Goal: Task Accomplishment & Management: Complete application form

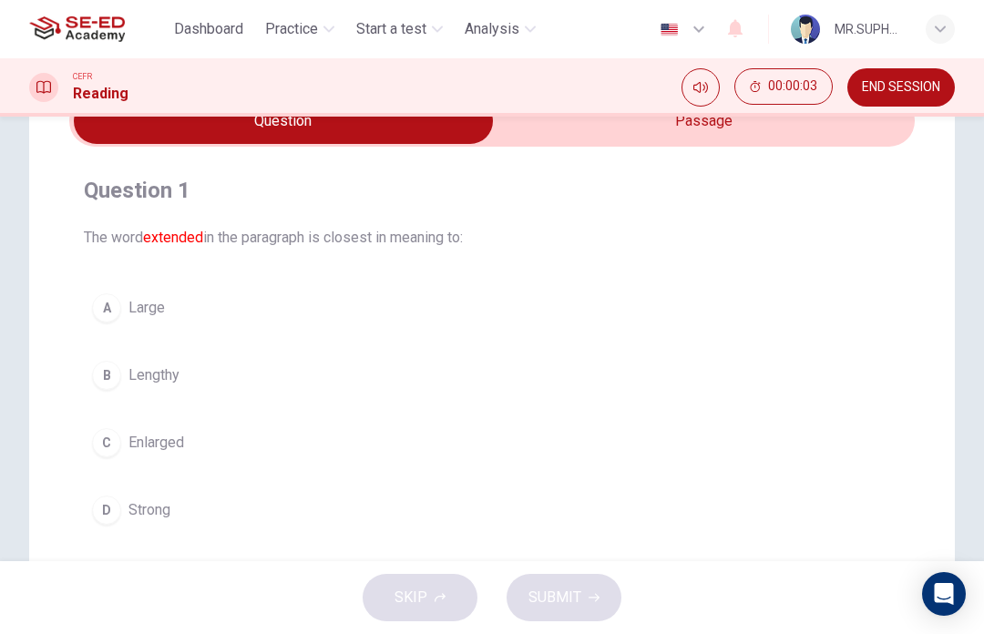
scroll to position [99, 0]
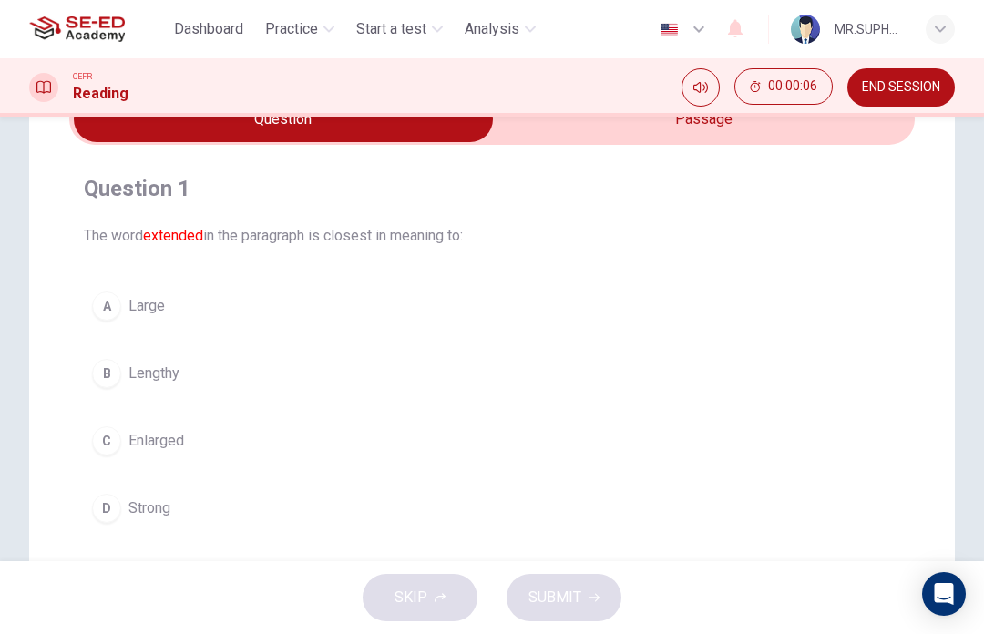
click at [103, 444] on div "C" at bounding box center [106, 440] width 29 height 29
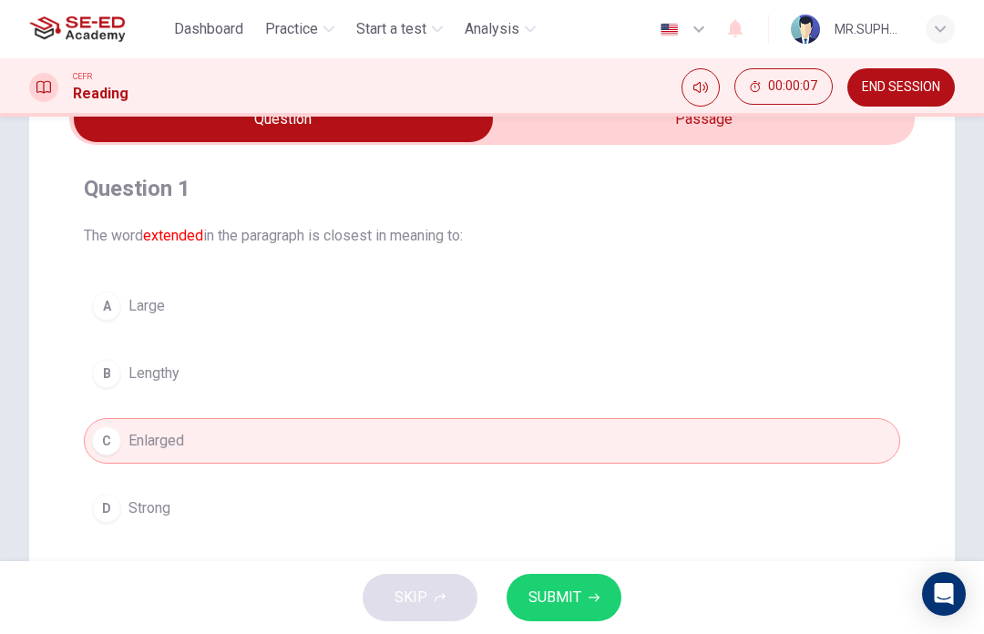
click at [564, 611] on button "SUBMIT" at bounding box center [564, 597] width 115 height 47
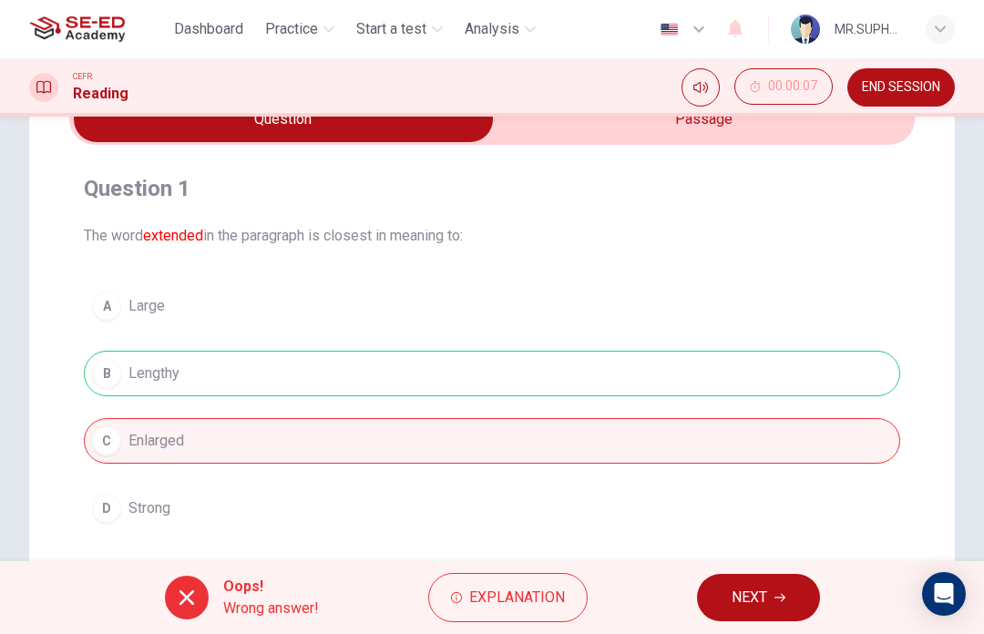
click at [772, 604] on button "NEXT" at bounding box center [758, 597] width 123 height 47
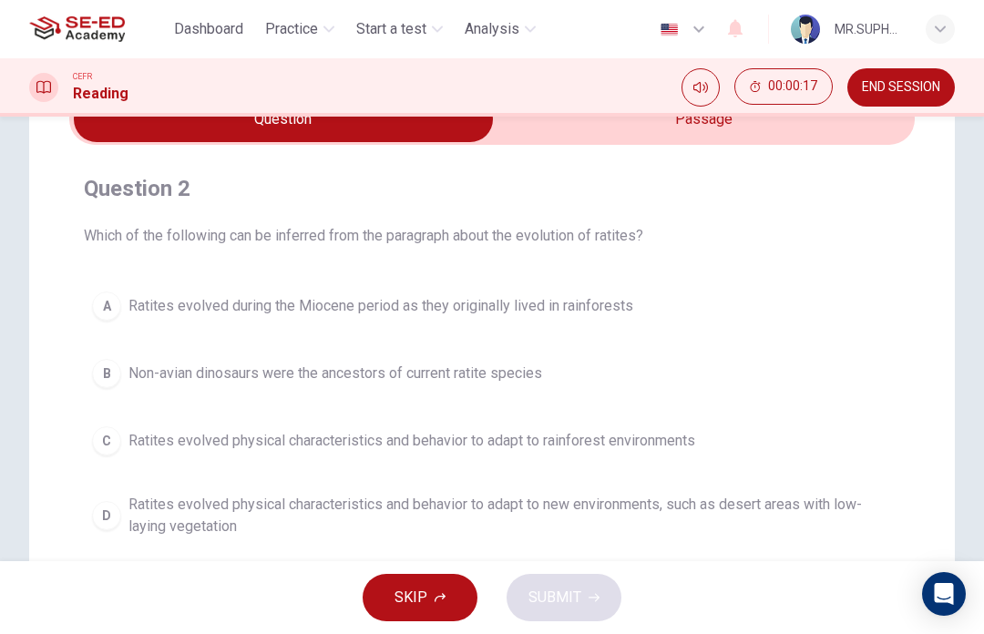
click at [783, 126] on input "checkbox" at bounding box center [283, 120] width 1268 height 46
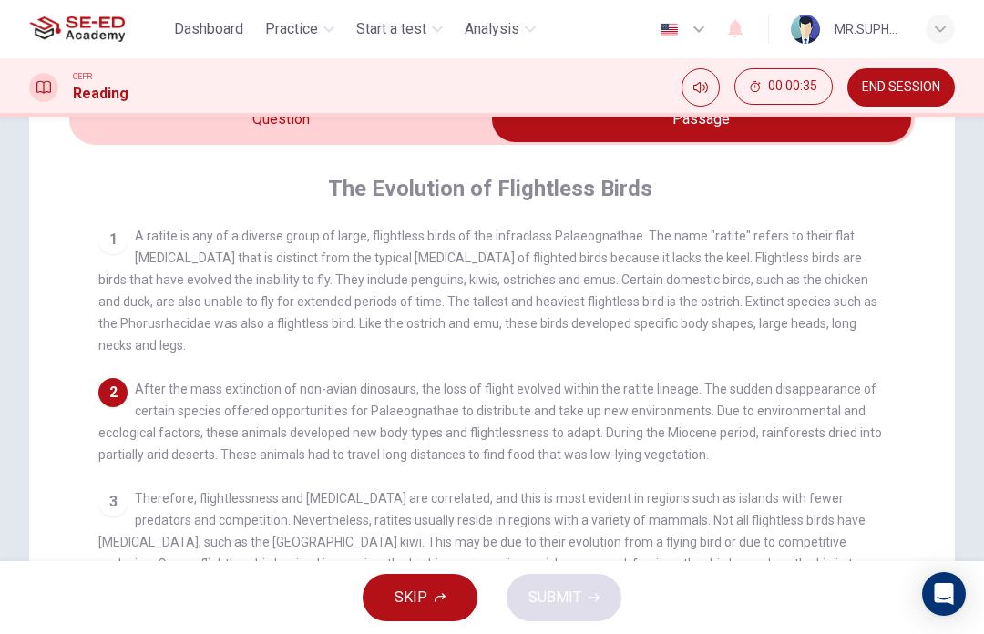
click at [412, 135] on input "checkbox" at bounding box center [701, 120] width 1268 height 46
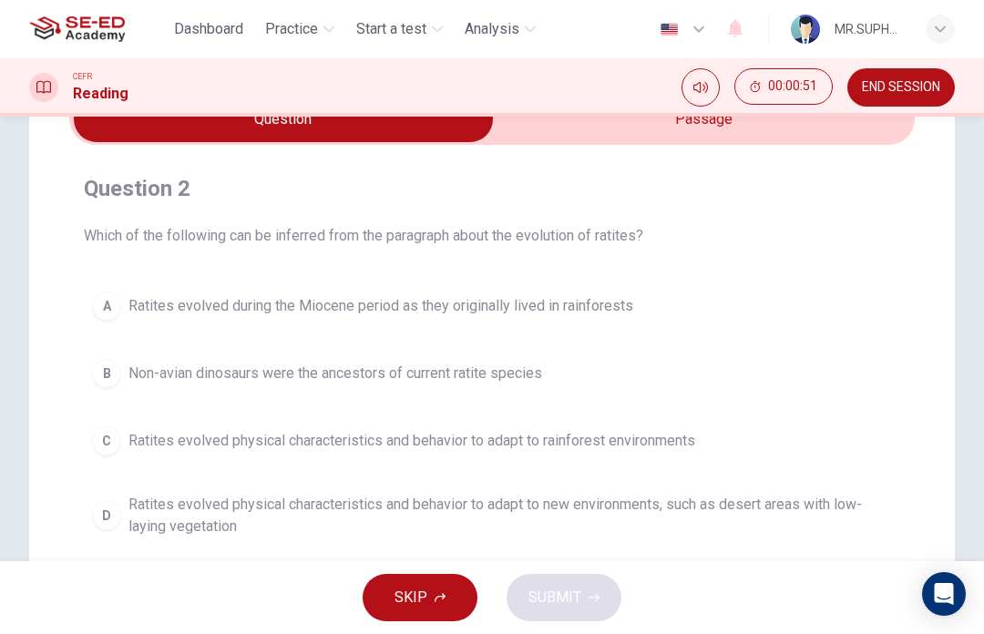
click at [703, 520] on span "Ratites evolved physical characteristics and behavior to adapt to new environme…" at bounding box center [510, 516] width 764 height 44
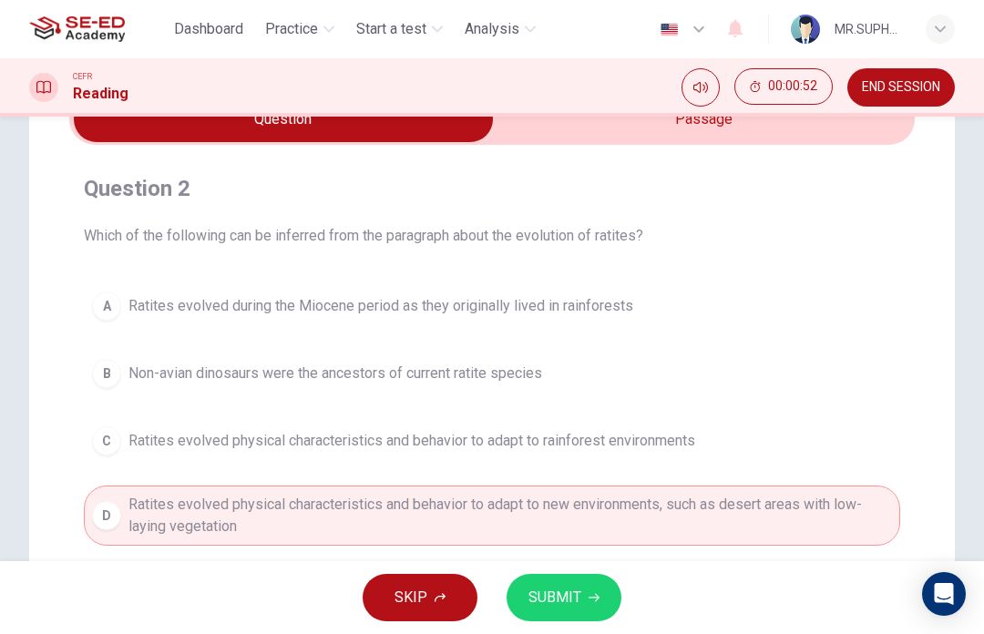
click at [573, 604] on span "SUBMIT" at bounding box center [555, 598] width 53 height 26
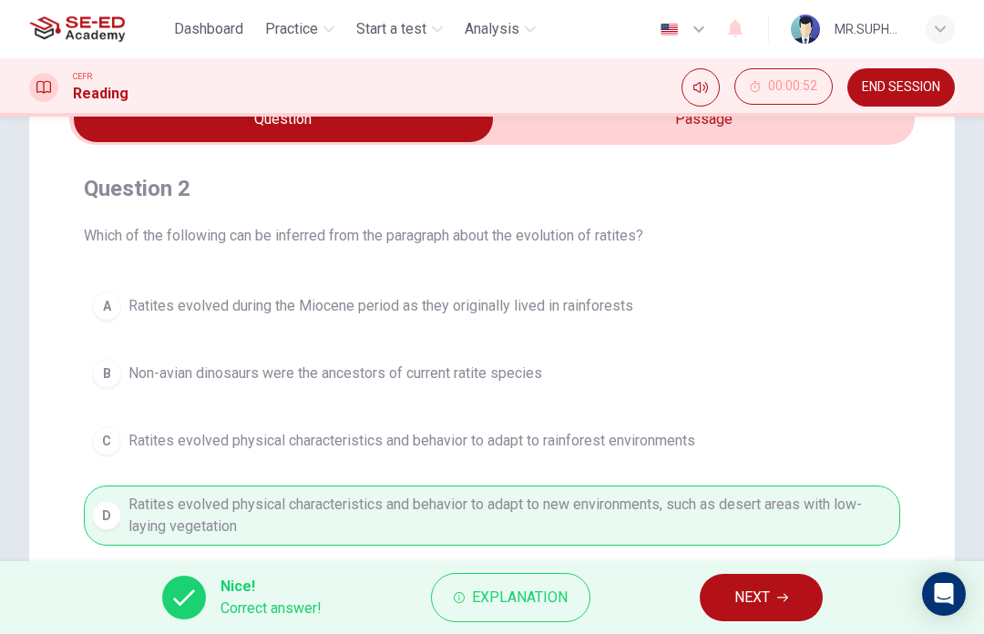
click at [759, 598] on span "NEXT" at bounding box center [752, 598] width 36 height 26
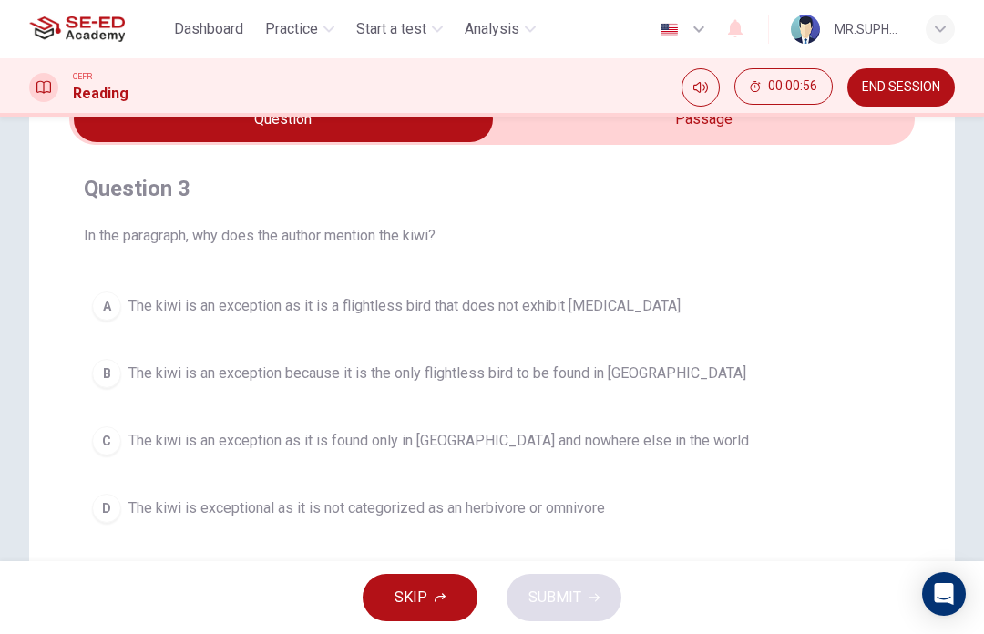
click at [815, 135] on input "checkbox" at bounding box center [283, 120] width 1268 height 46
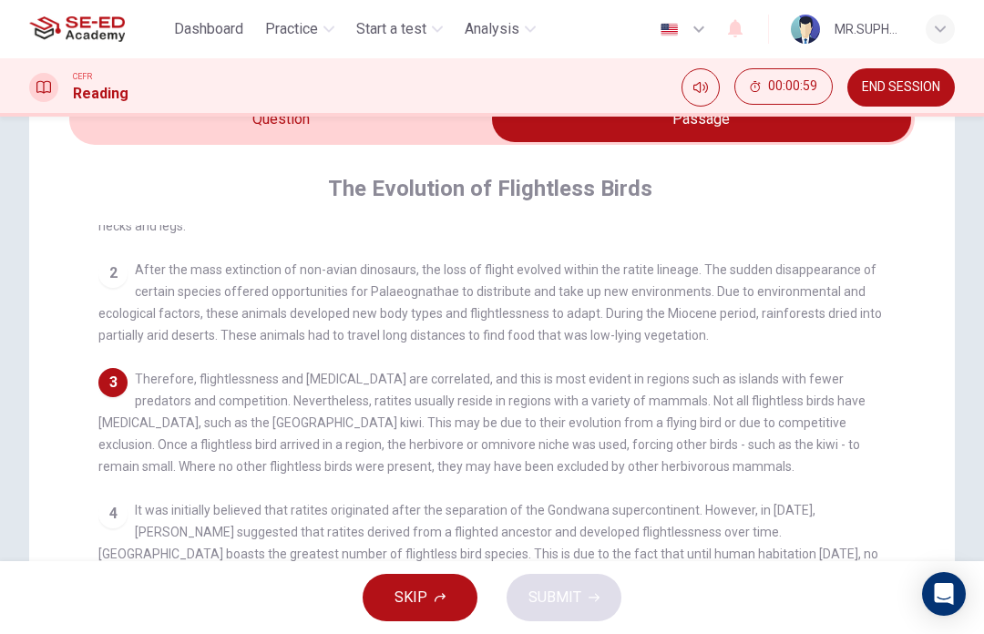
scroll to position [124, 0]
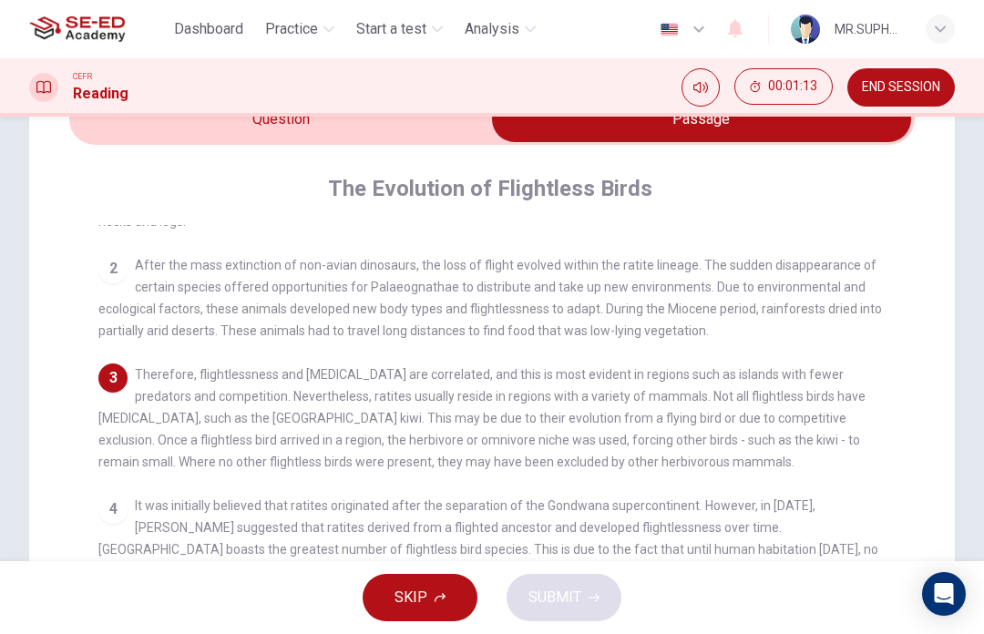
click at [177, 140] on input "checkbox" at bounding box center [701, 120] width 1268 height 46
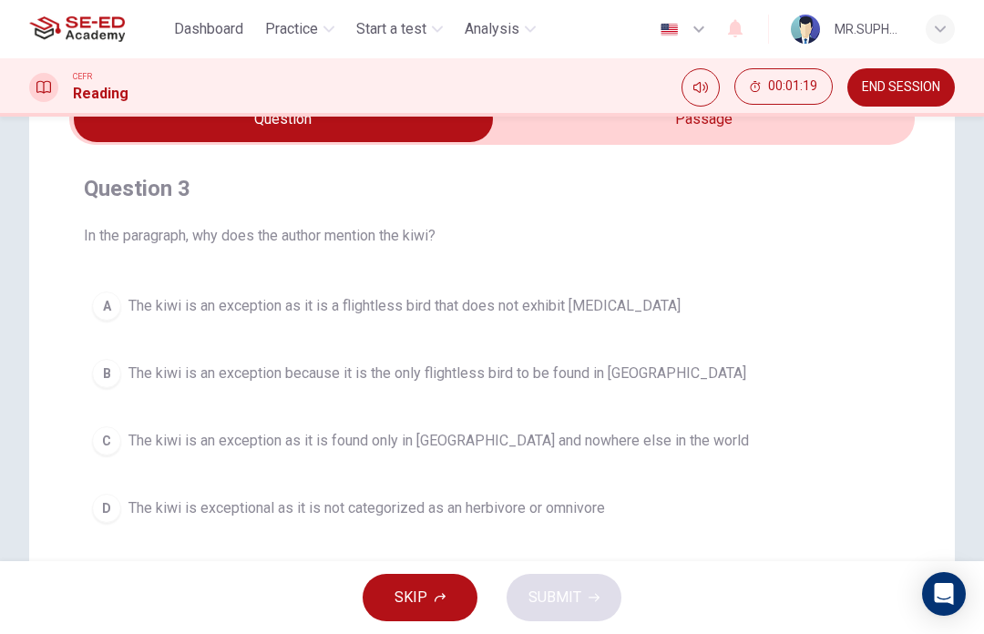
click at [207, 490] on button "D The kiwi is exceptional as it is not categorized as an herbivore or omnivore" at bounding box center [492, 509] width 816 height 46
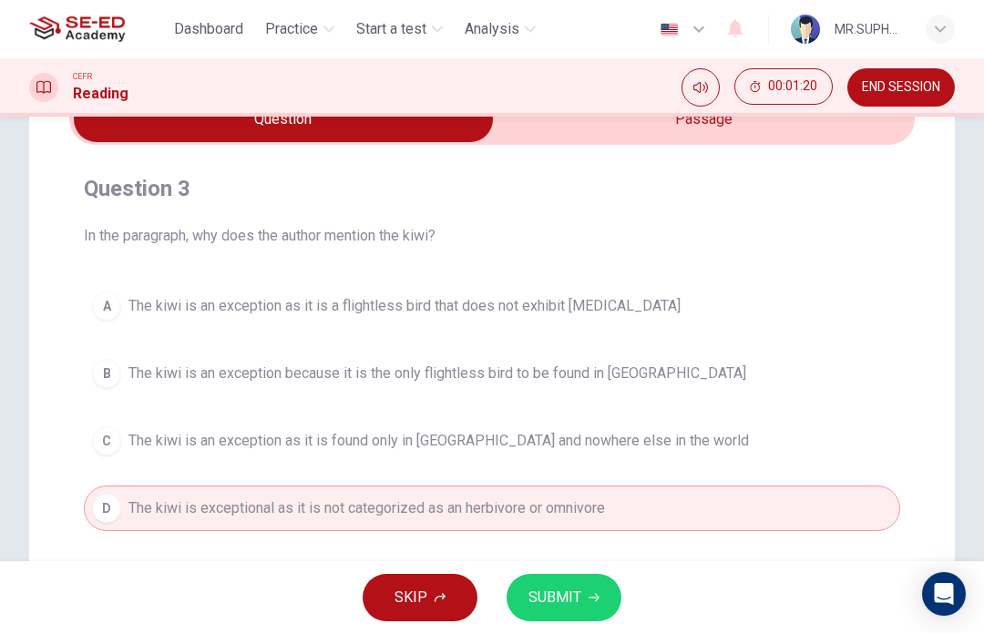
click at [553, 607] on span "SUBMIT" at bounding box center [555, 598] width 53 height 26
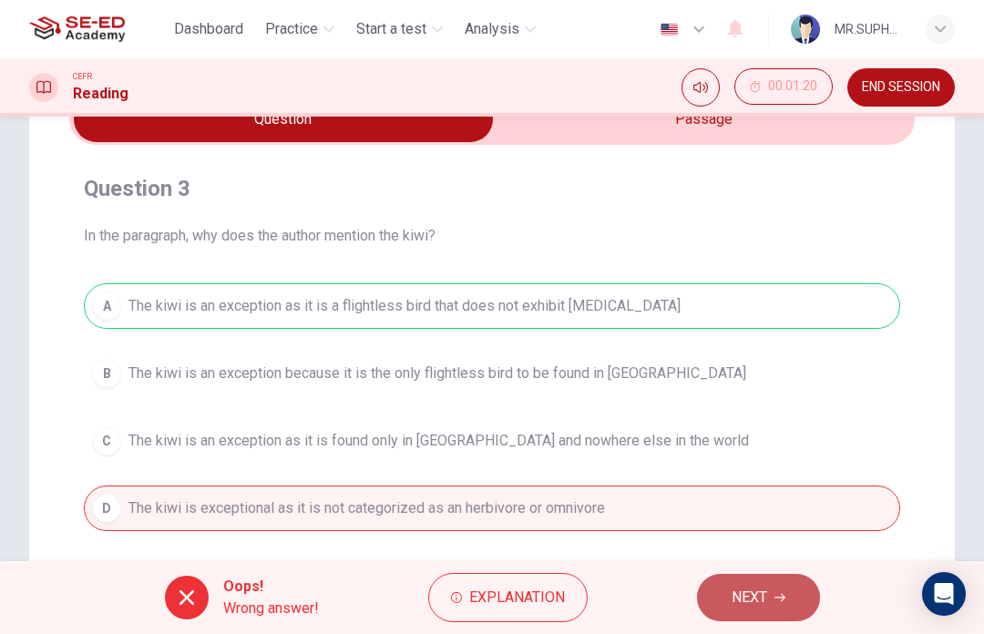
click at [750, 589] on span "NEXT" at bounding box center [750, 598] width 36 height 26
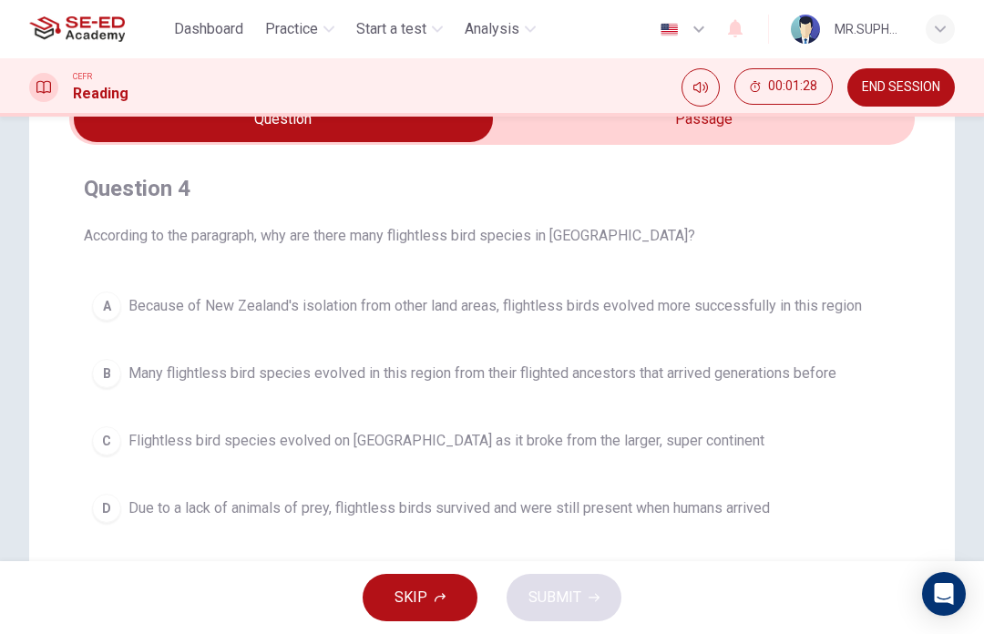
click at [858, 131] on input "checkbox" at bounding box center [283, 120] width 1268 height 46
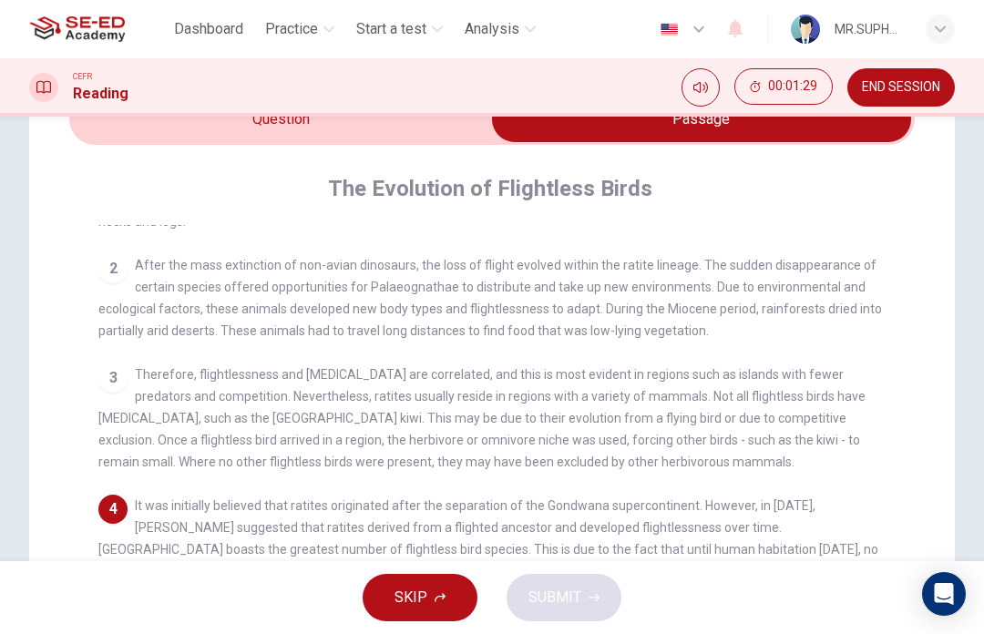
scroll to position [165, 0]
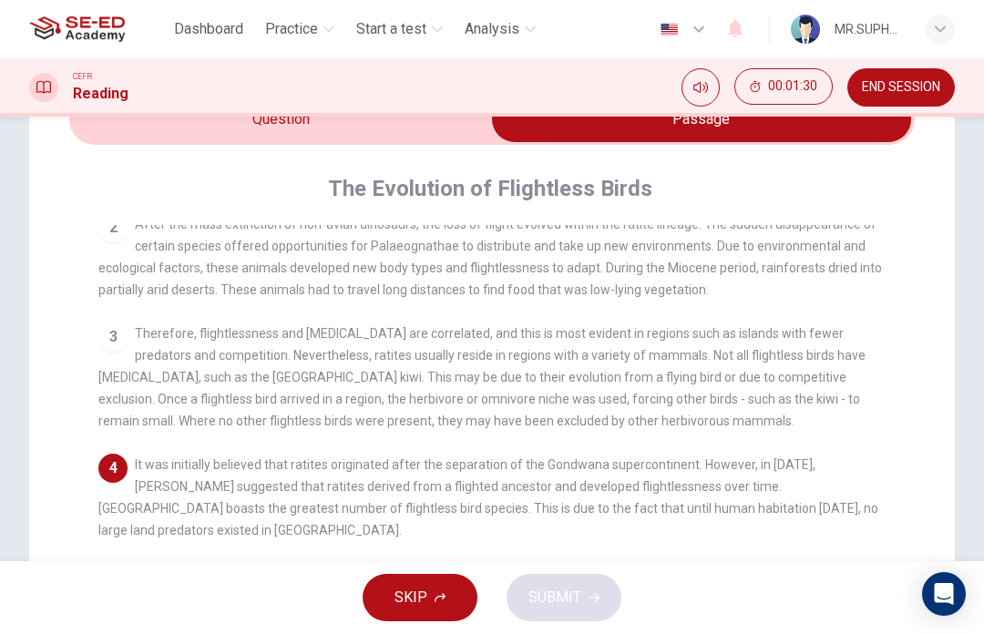
click at [942, 226] on div "Question 4 According to the paragraph, why are there many flightless bird speci…" at bounding box center [492, 486] width 926 height 864
click at [416, 141] on input "checkbox" at bounding box center [701, 120] width 1268 height 46
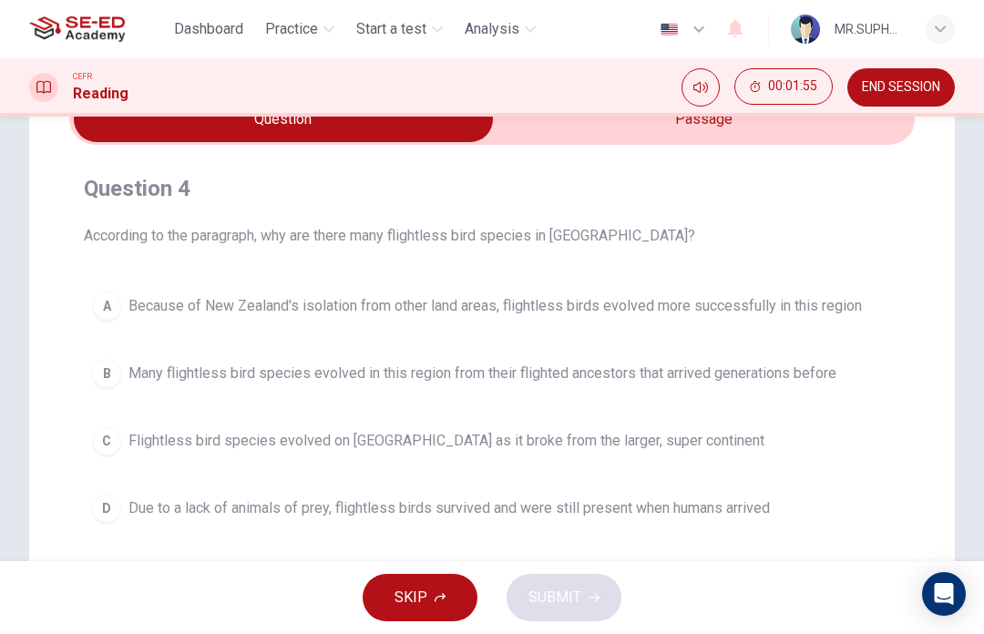
click at [720, 511] on span "Due to a lack of animals of prey, flightless birds survived and were still pres…" at bounding box center [449, 509] width 642 height 22
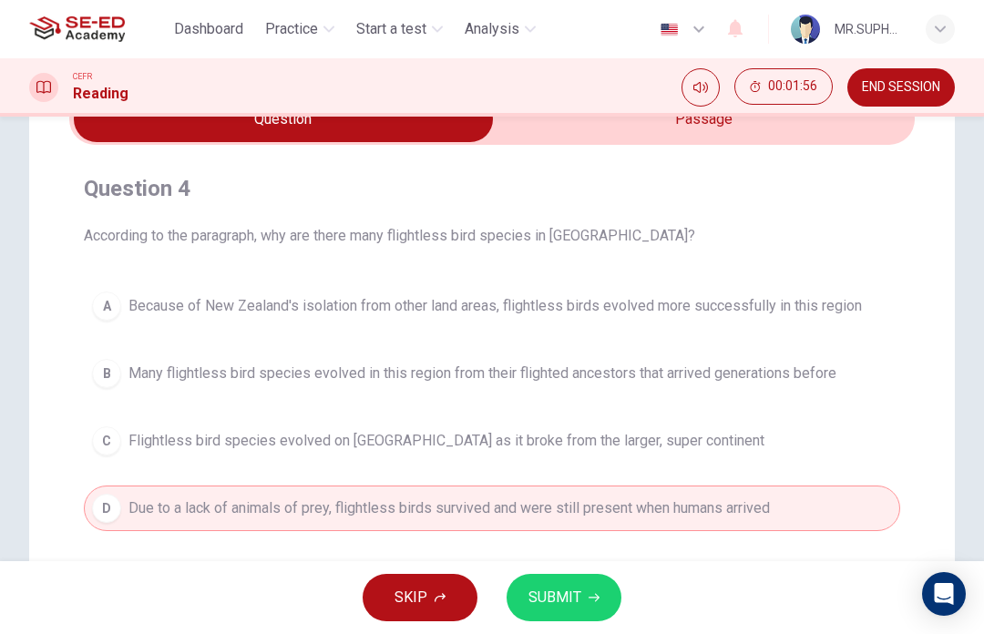
click at [573, 598] on span "SUBMIT" at bounding box center [555, 598] width 53 height 26
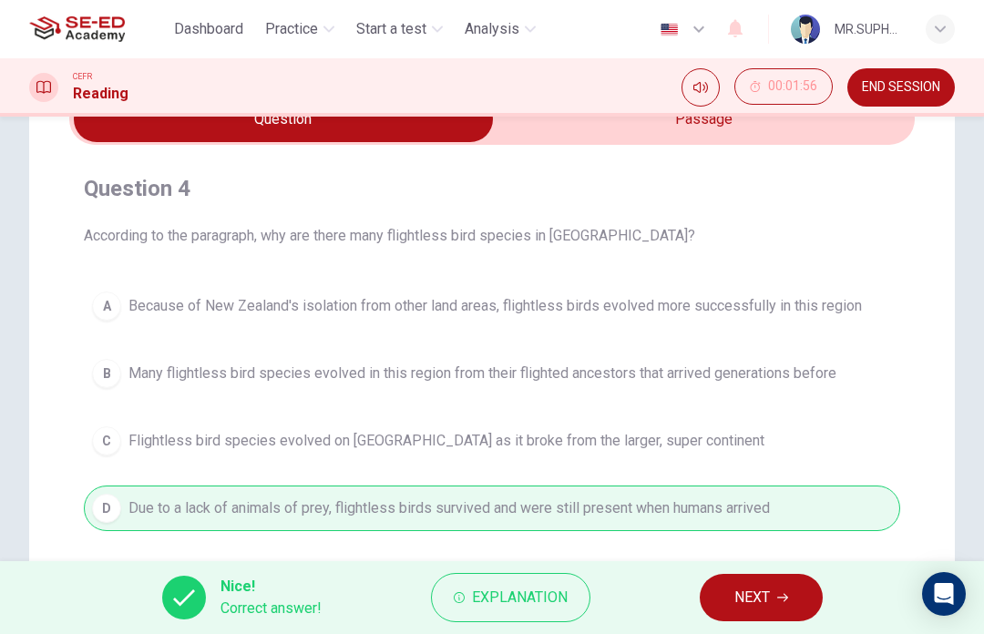
click at [753, 588] on span "NEXT" at bounding box center [752, 598] width 36 height 26
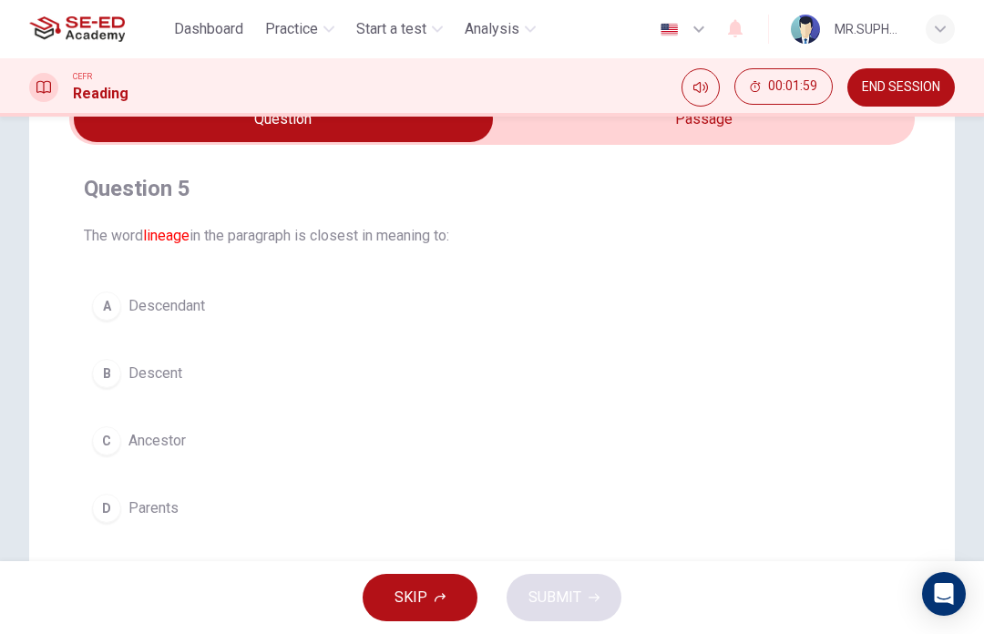
click at [857, 139] on input "checkbox" at bounding box center [283, 120] width 1268 height 46
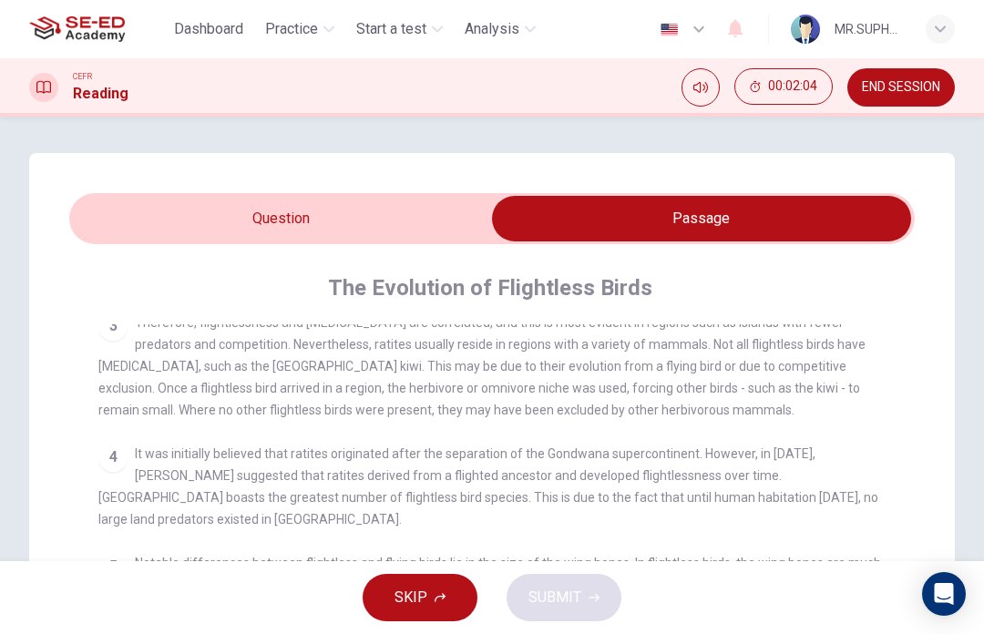
scroll to position [0, 0]
click at [448, 214] on input "checkbox" at bounding box center [701, 219] width 1268 height 46
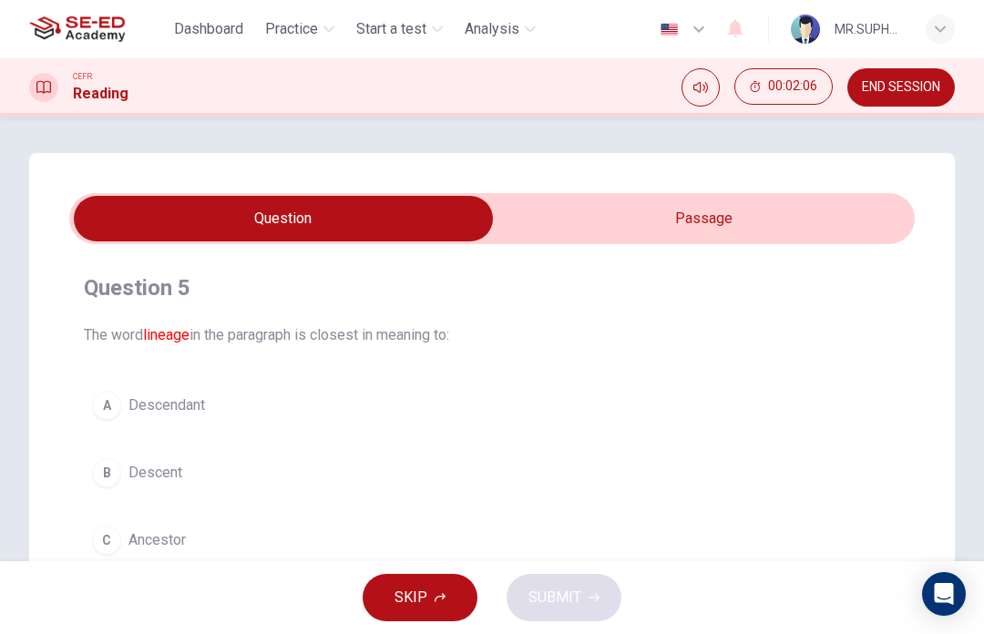
scroll to position [23, 0]
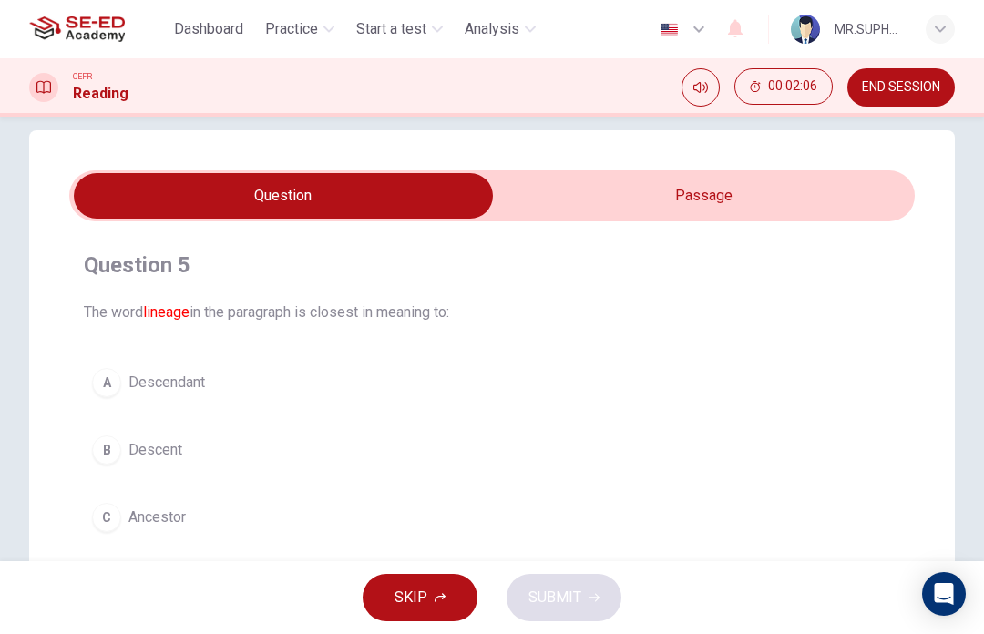
click at [700, 202] on input "checkbox" at bounding box center [283, 196] width 1268 height 46
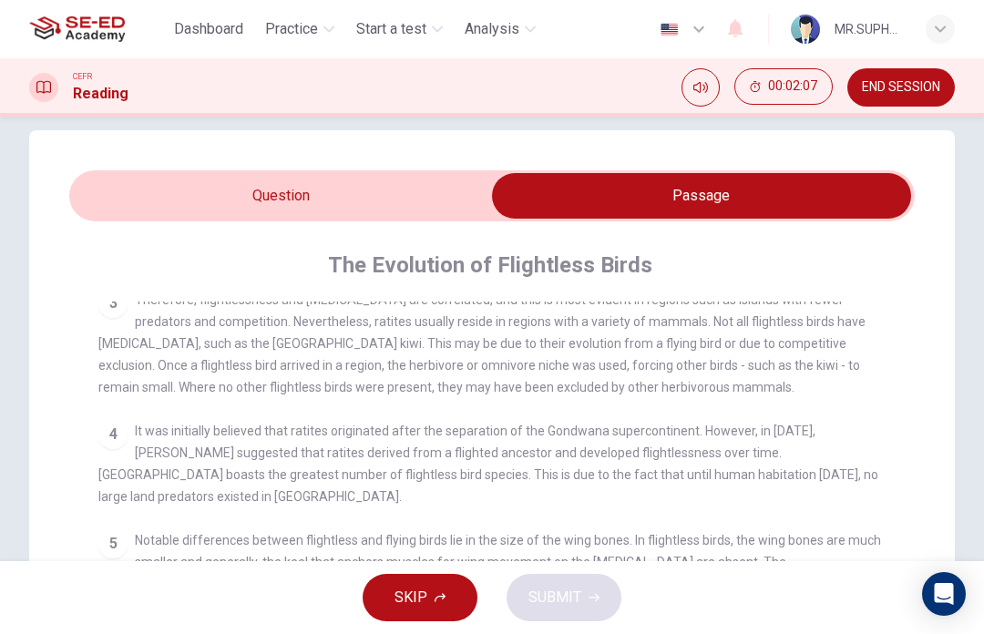
click at [426, 197] on input "checkbox" at bounding box center [701, 196] width 1268 height 46
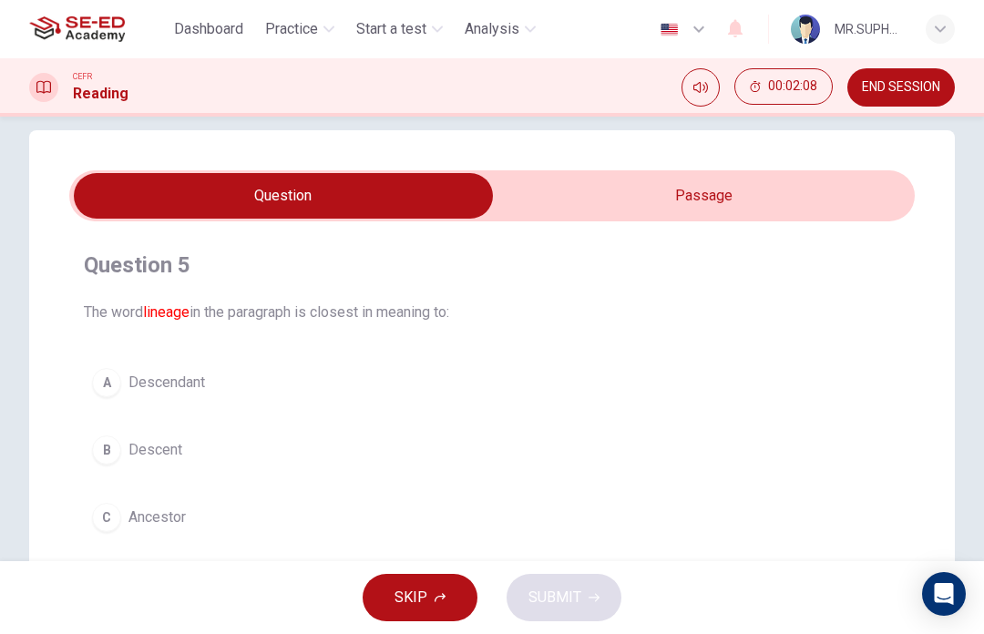
click at [751, 178] on input "checkbox" at bounding box center [283, 196] width 1268 height 46
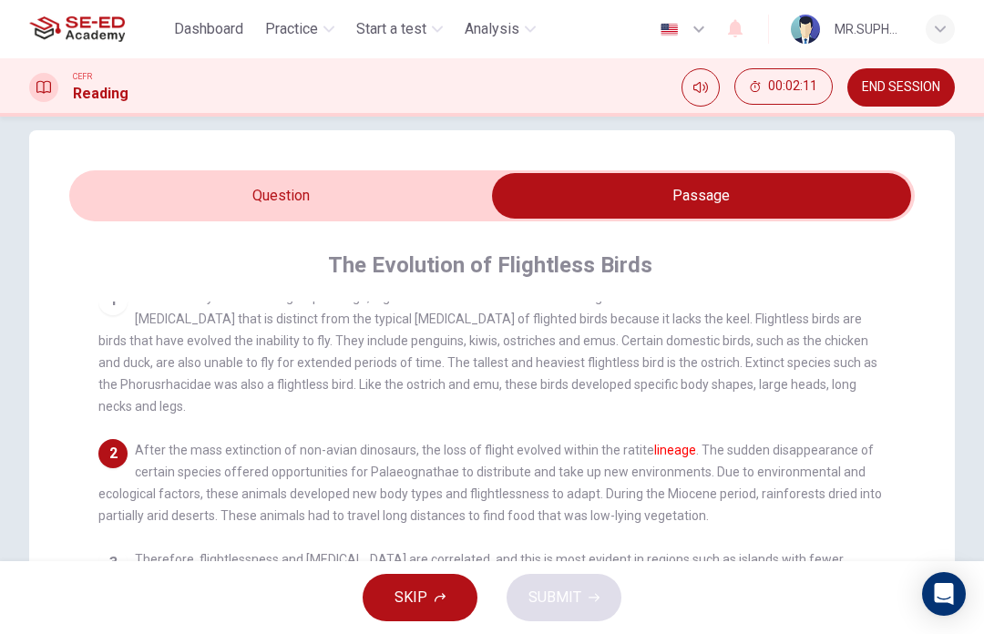
scroll to position [21, 0]
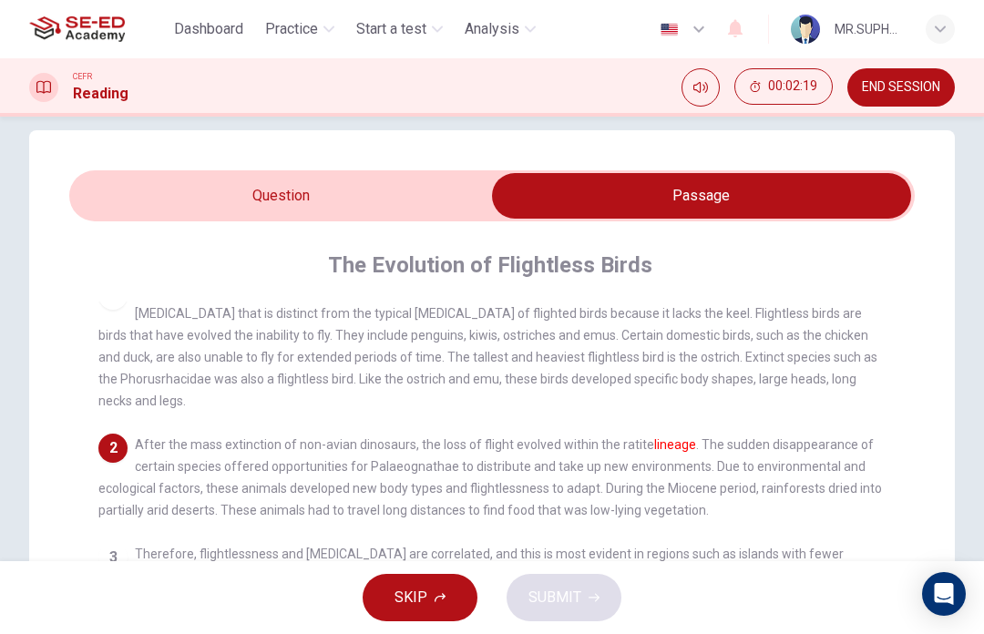
click at [454, 192] on input "checkbox" at bounding box center [701, 196] width 1268 height 46
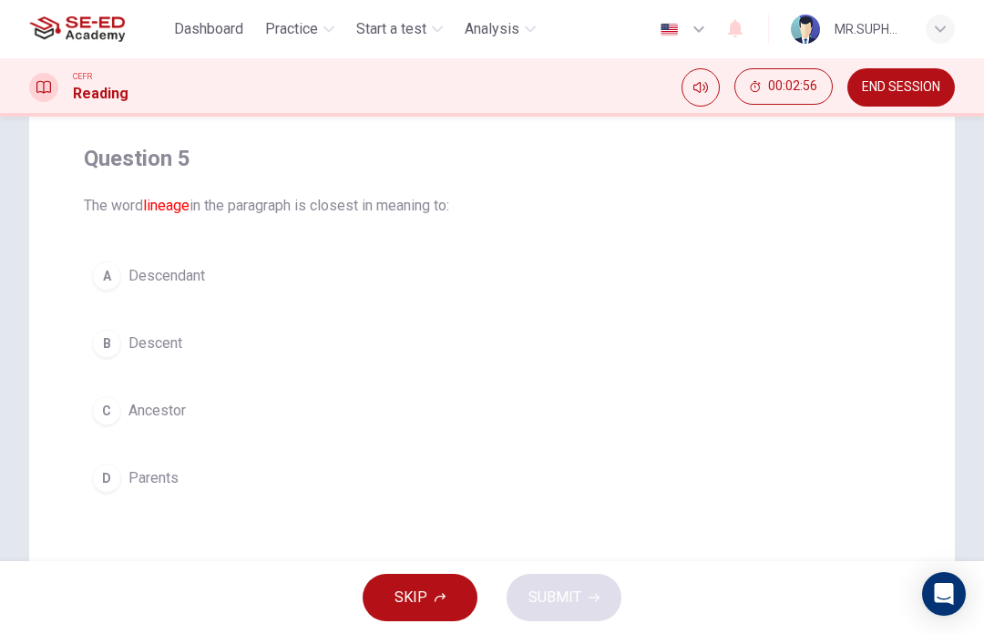
scroll to position [128, 0]
click at [194, 282] on span "Descendant" at bounding box center [166, 277] width 77 height 22
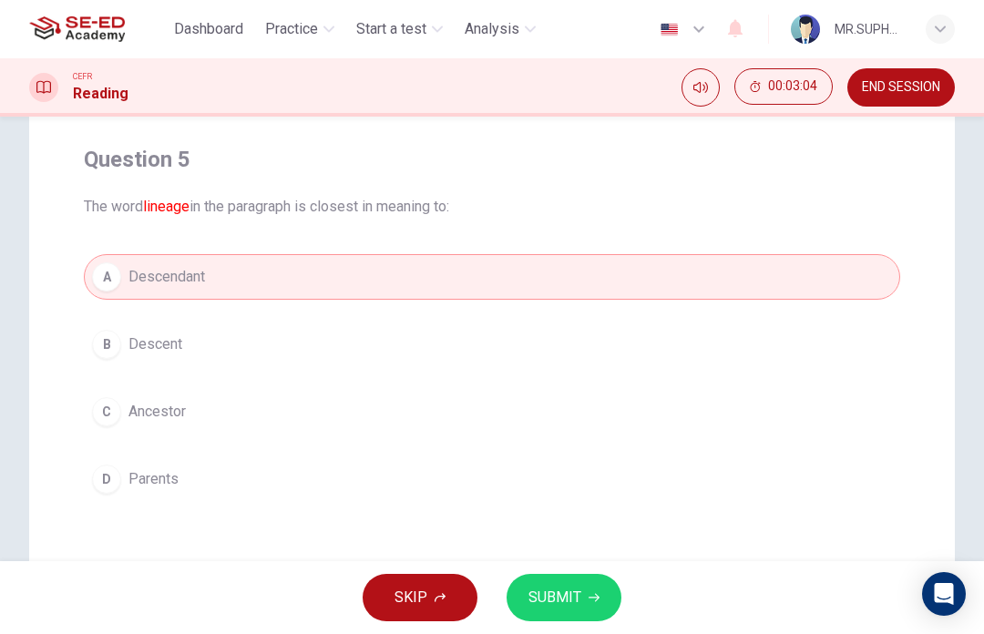
click at [245, 350] on button "B Descent" at bounding box center [492, 345] width 816 height 46
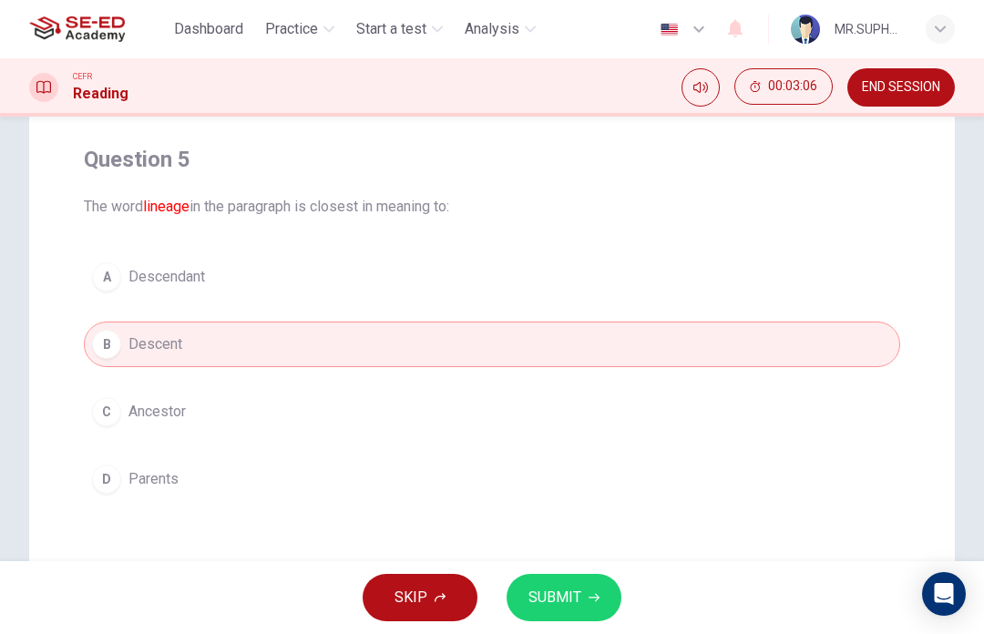
click at [583, 596] on button "SUBMIT" at bounding box center [564, 597] width 115 height 47
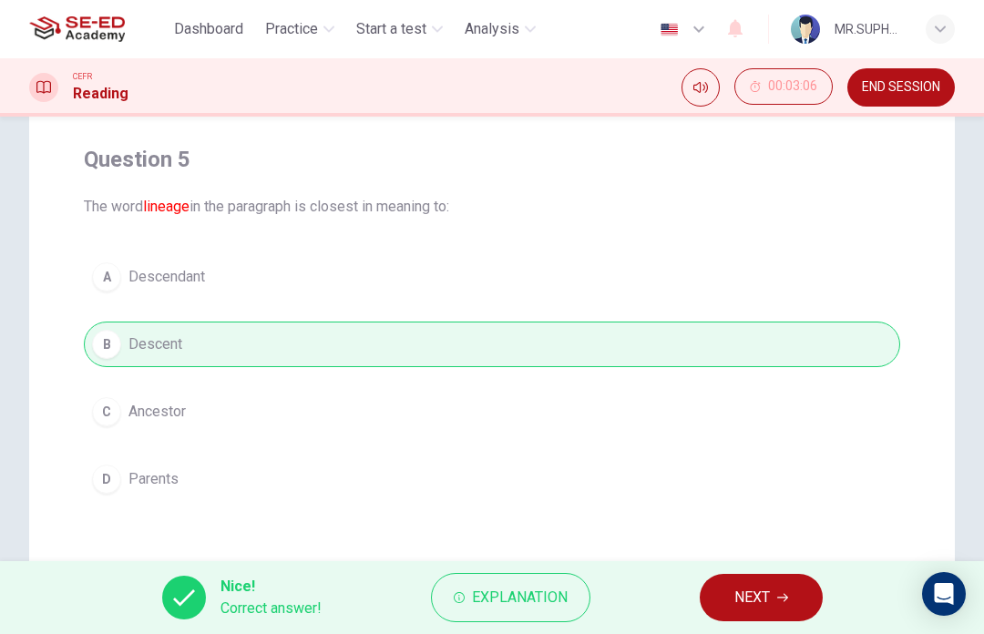
click at [762, 584] on button "NEXT" at bounding box center [761, 597] width 123 height 47
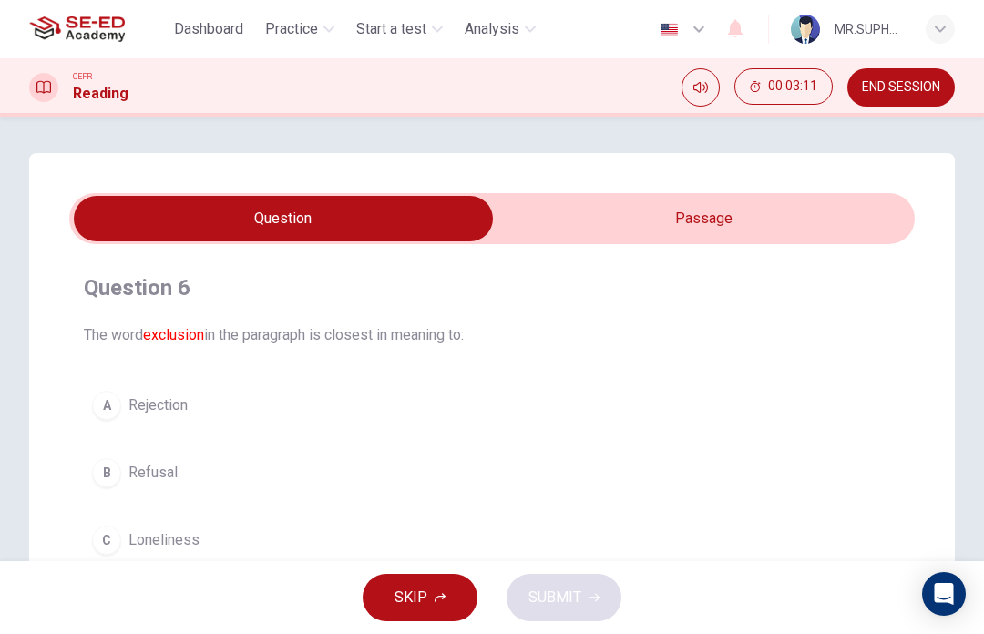
scroll to position [0, 0]
click at [816, 210] on input "checkbox" at bounding box center [283, 219] width 1268 height 46
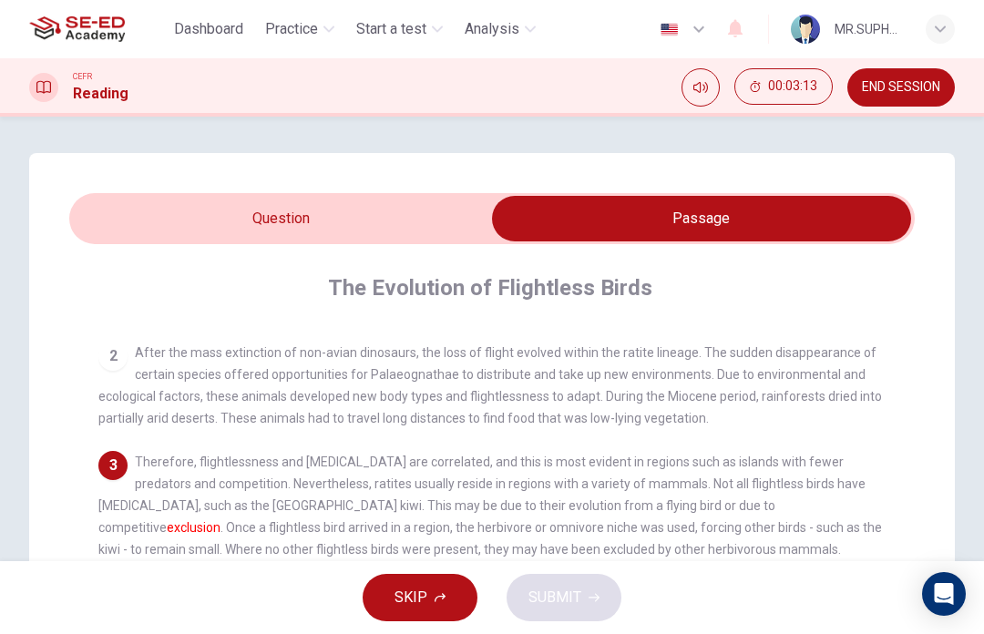
scroll to position [149, 0]
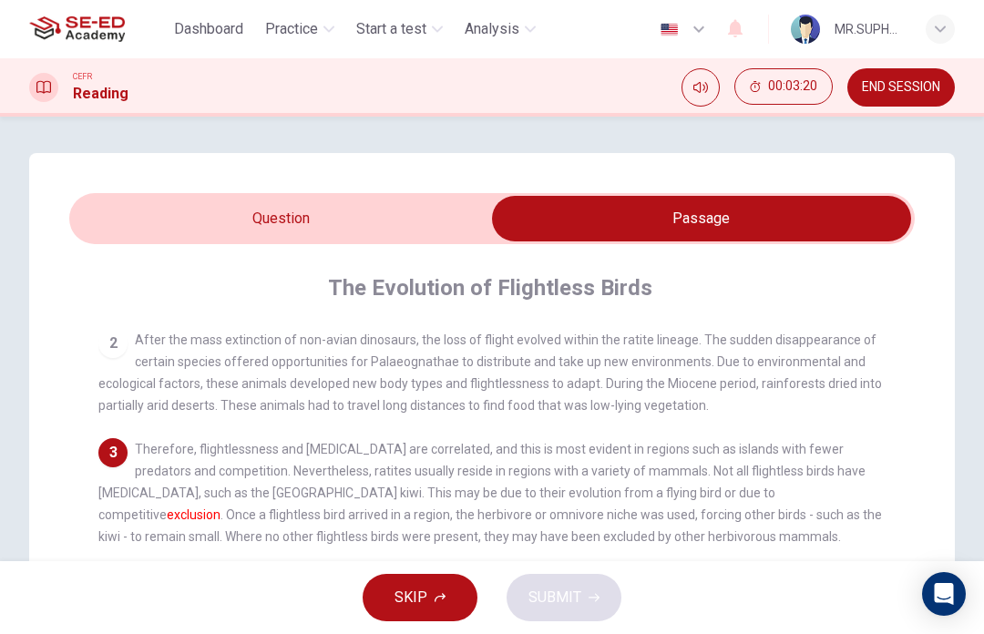
click at [430, 214] on input "checkbox" at bounding box center [701, 219] width 1268 height 46
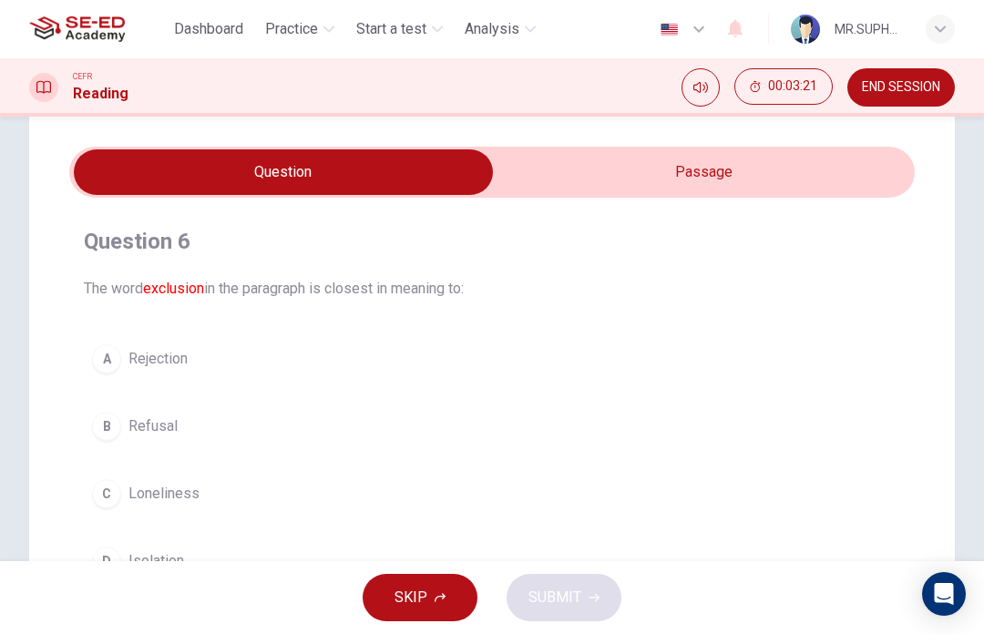
scroll to position [64, 0]
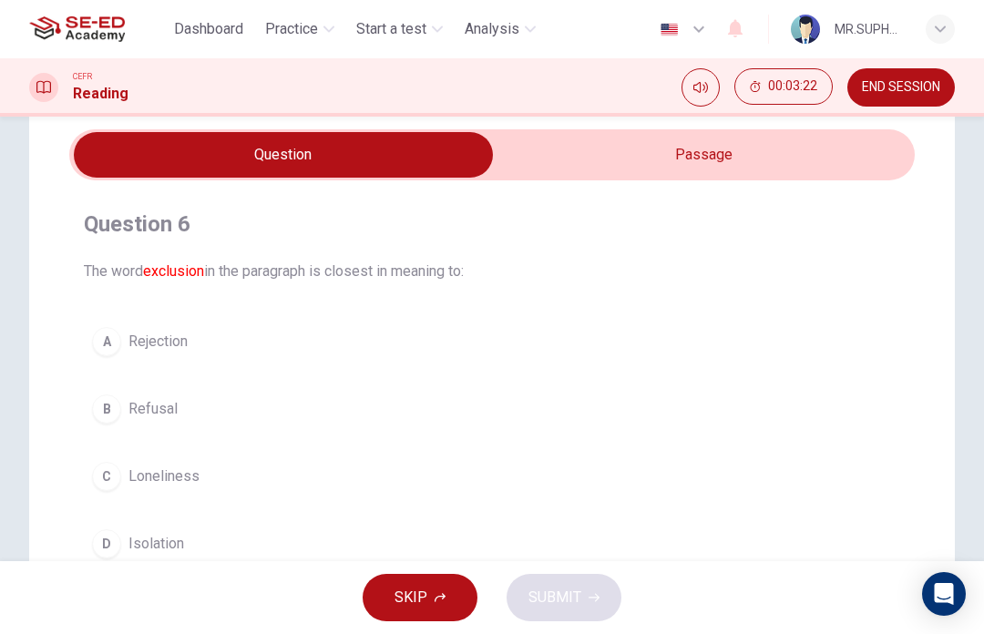
click at [222, 336] on button "A Rejection" at bounding box center [492, 342] width 816 height 46
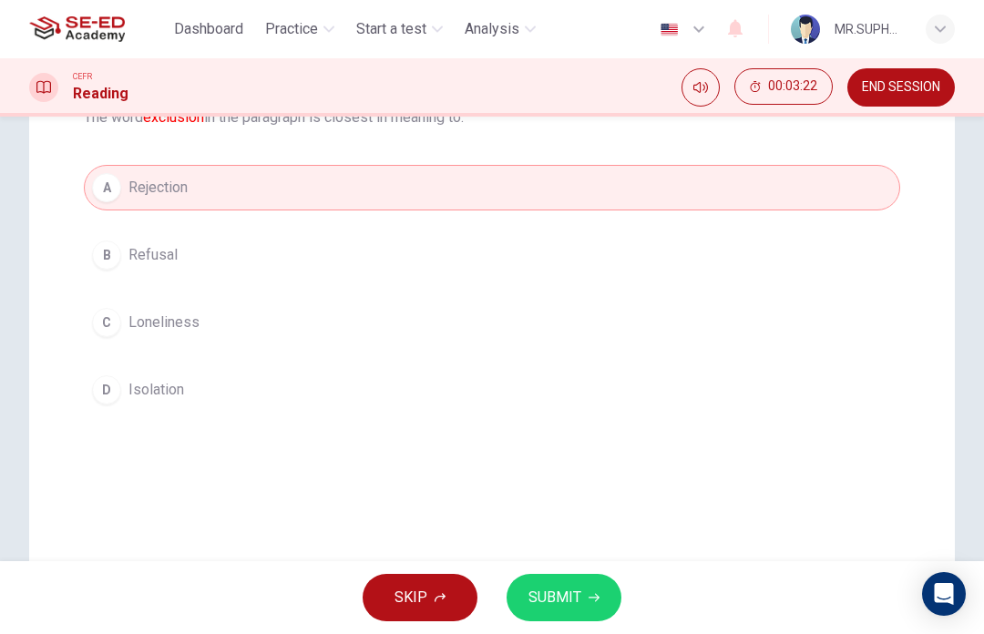
scroll to position [219, 0]
click at [526, 305] on button "C Loneliness" at bounding box center [492, 322] width 816 height 46
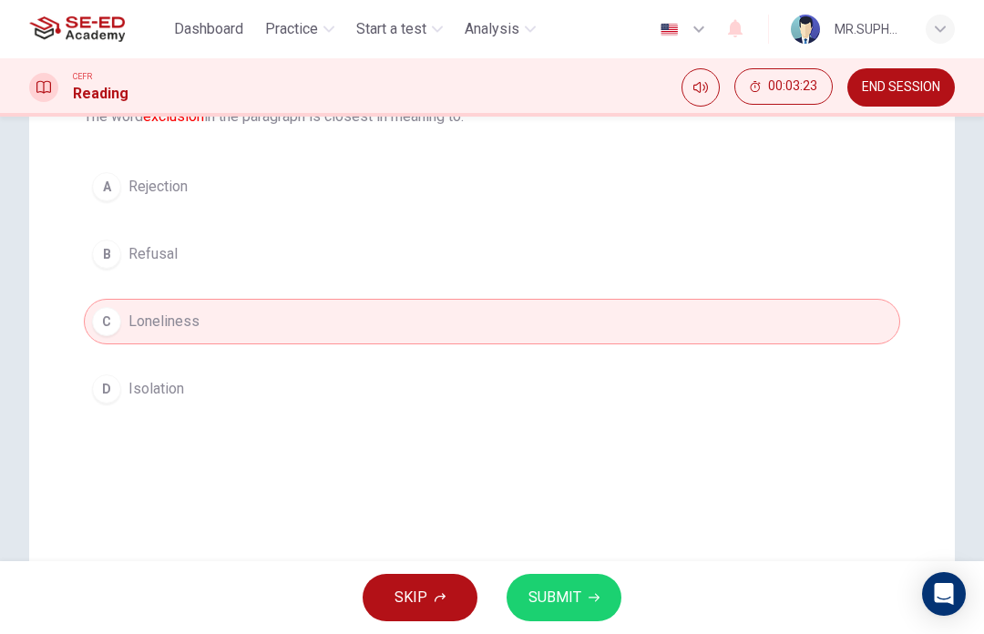
click at [576, 199] on button "A Rejection" at bounding box center [492, 187] width 816 height 46
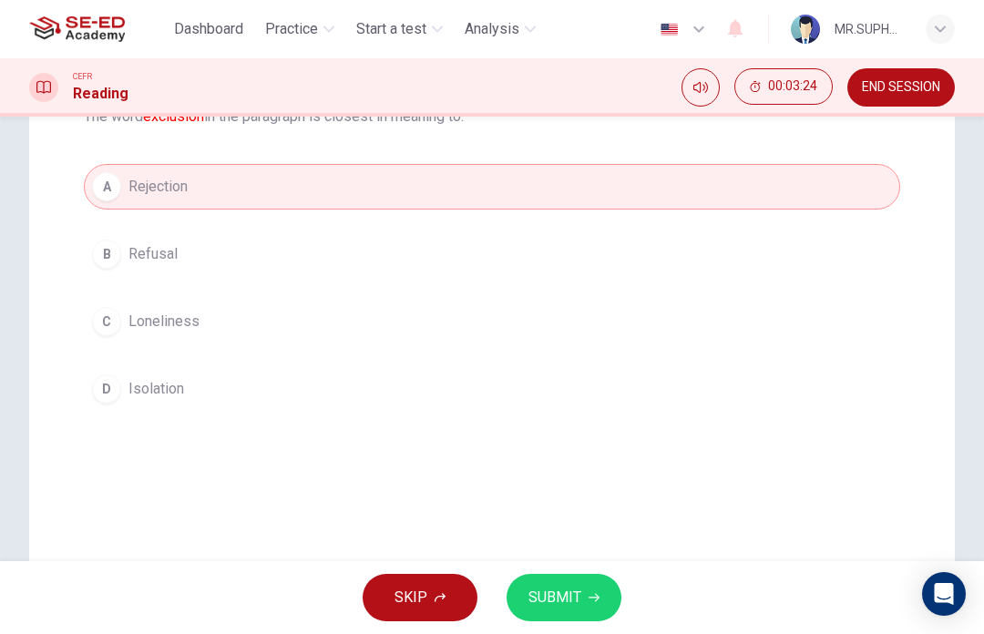
click at [544, 234] on button "B Refusal" at bounding box center [492, 254] width 816 height 46
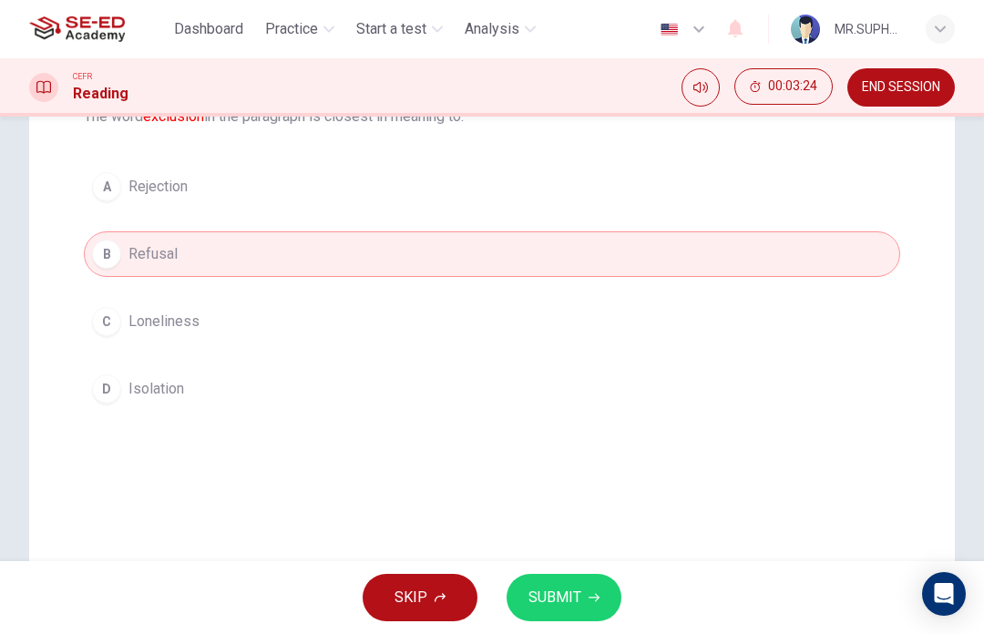
click at [597, 181] on button "A Rejection" at bounding box center [492, 187] width 816 height 46
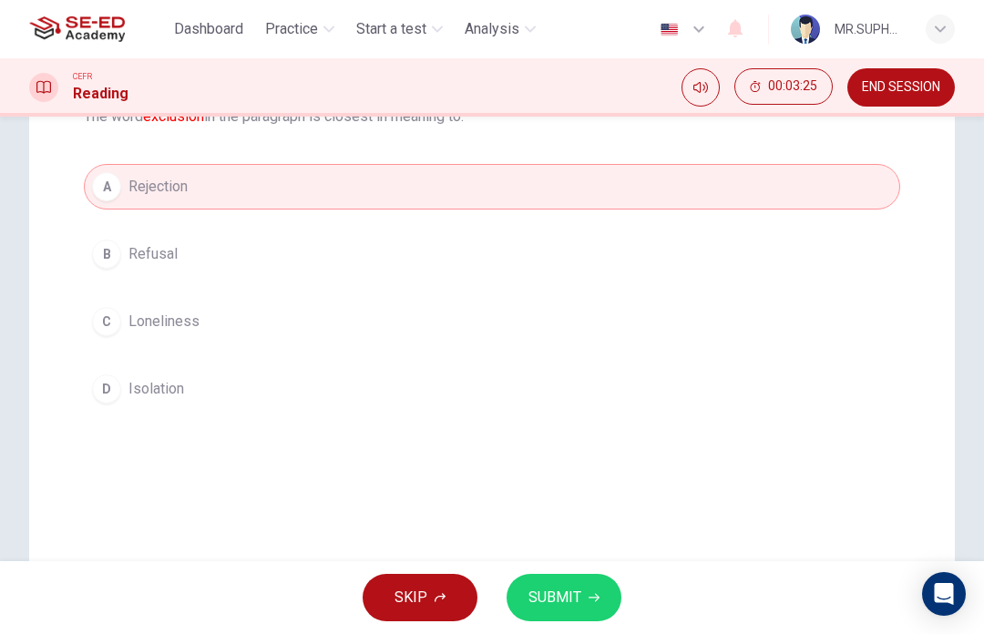
click at [587, 209] on button "A Rejection" at bounding box center [492, 187] width 816 height 46
click at [601, 590] on button "SUBMIT" at bounding box center [564, 597] width 115 height 47
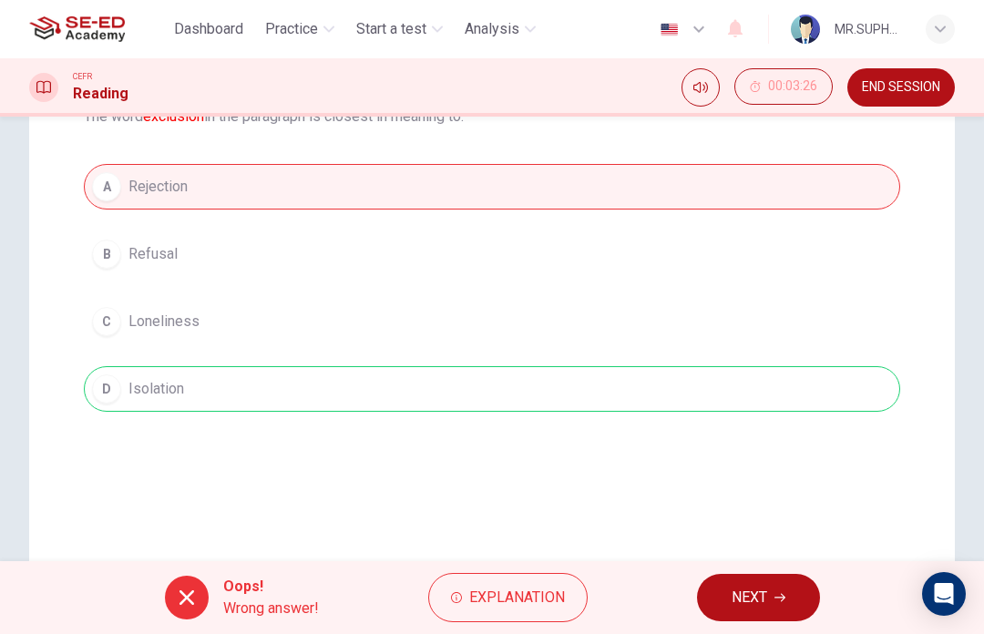
click at [749, 589] on span "NEXT" at bounding box center [750, 598] width 36 height 26
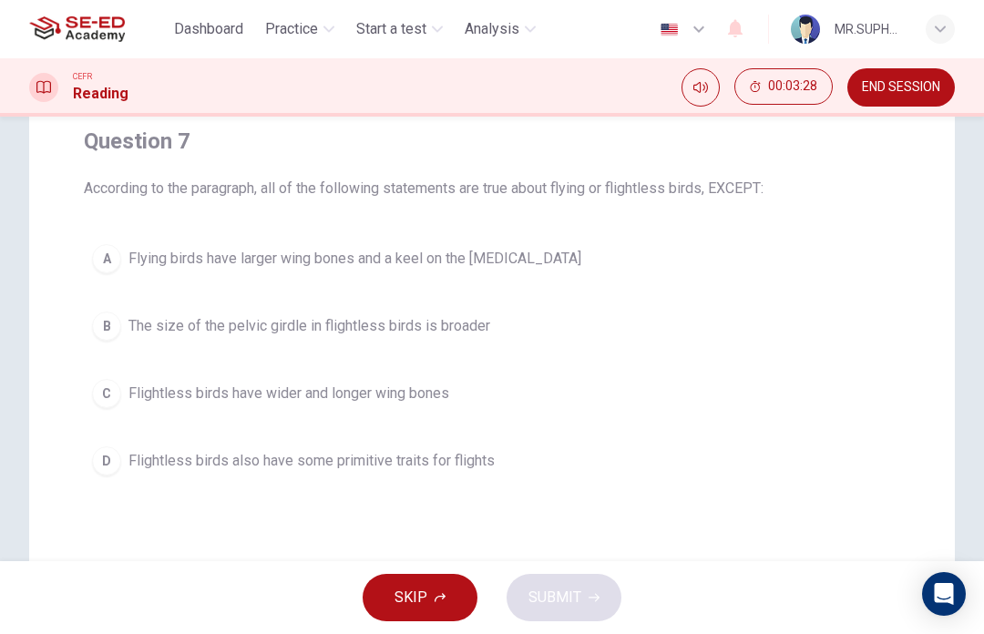
scroll to position [148, 0]
click at [788, 321] on button "B The size of the pelvic girdle in flightless birds is broader" at bounding box center [492, 326] width 816 height 46
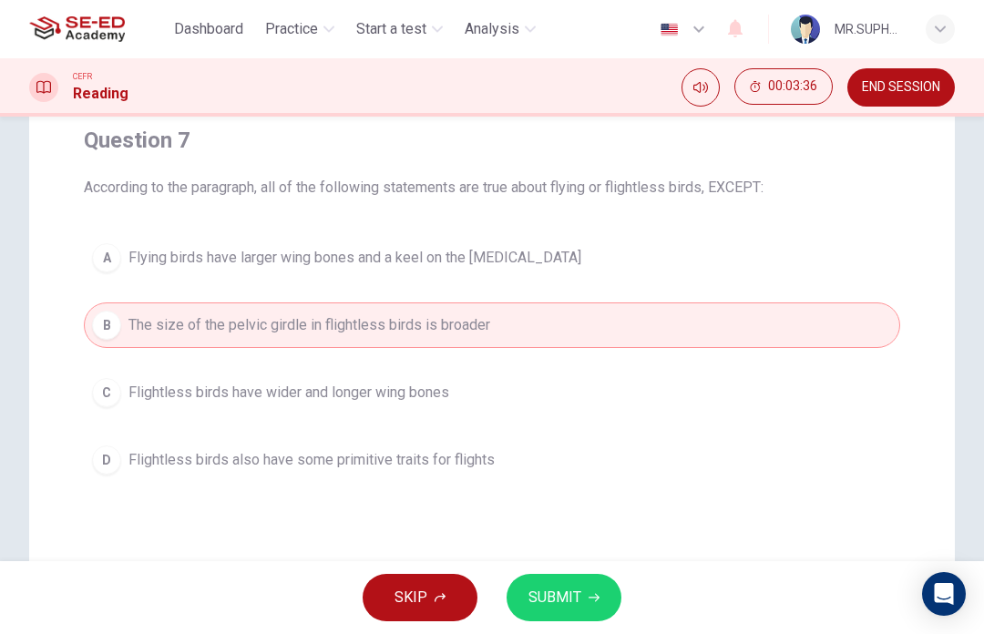
click at [556, 604] on span "SUBMIT" at bounding box center [555, 598] width 53 height 26
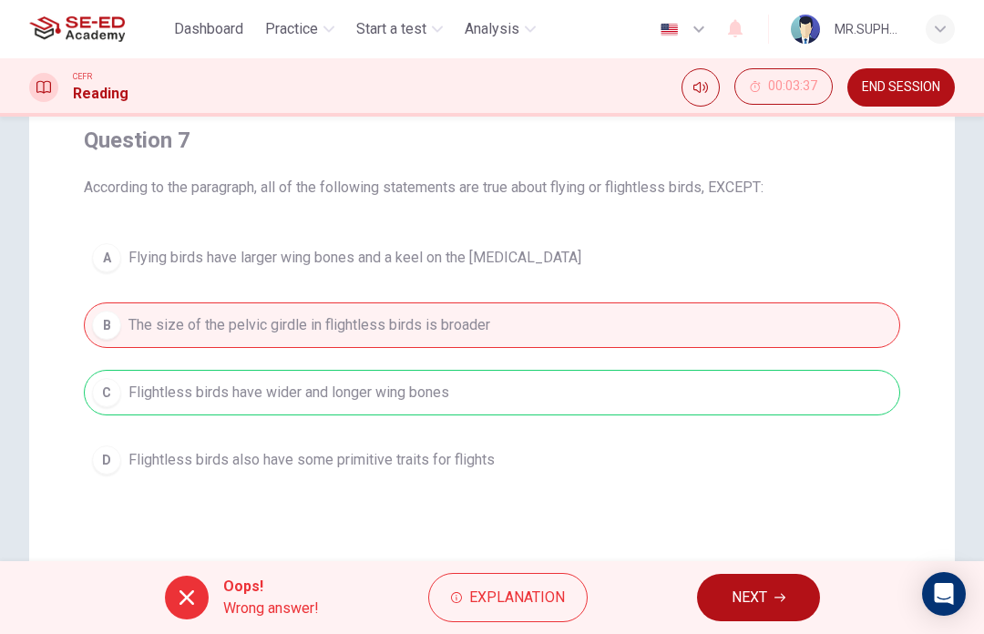
click at [759, 576] on button "NEXT" at bounding box center [758, 597] width 123 height 47
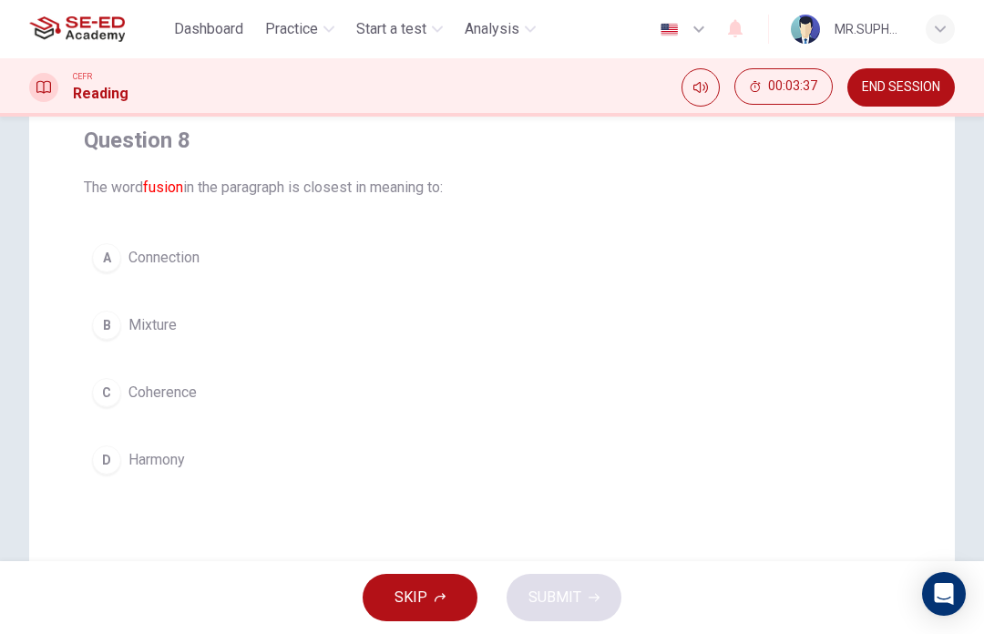
click at [759, 576] on div "SKIP SUBMIT" at bounding box center [492, 597] width 984 height 73
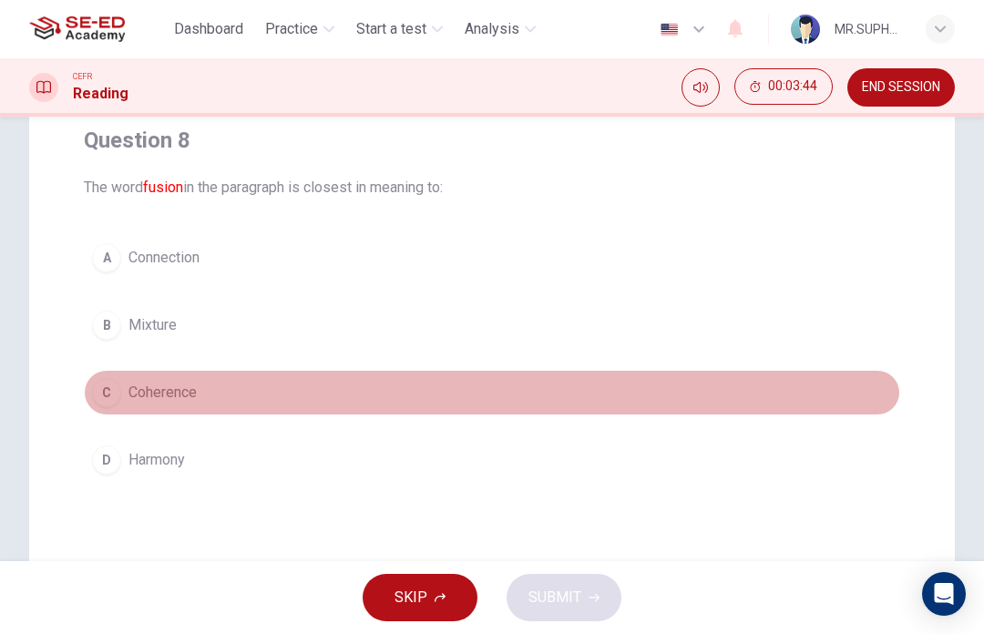
click at [177, 383] on span "Coherence" at bounding box center [162, 393] width 68 height 22
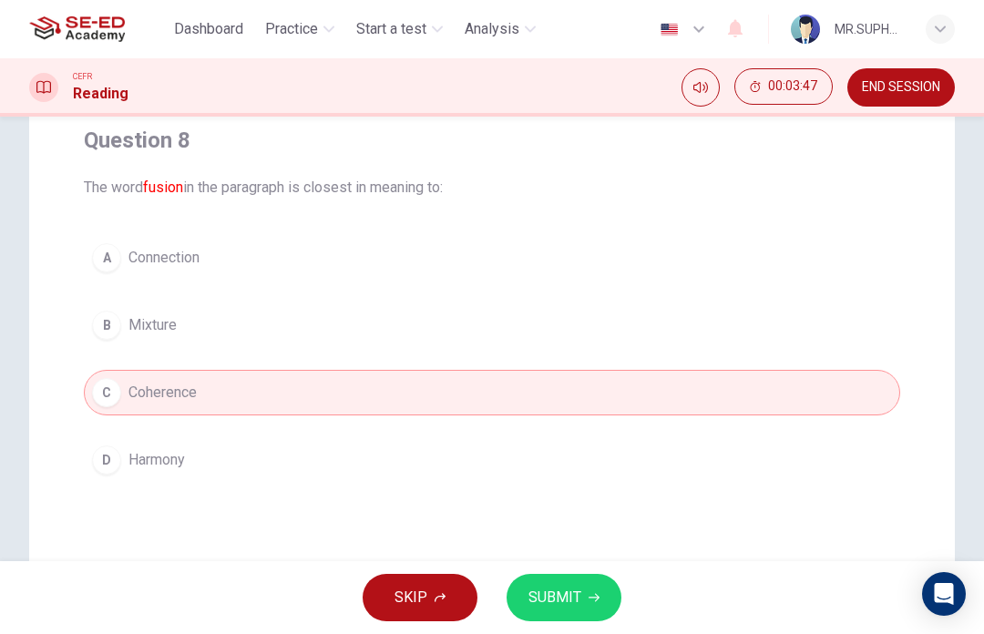
click at [843, 313] on button "B Mixture" at bounding box center [492, 326] width 816 height 46
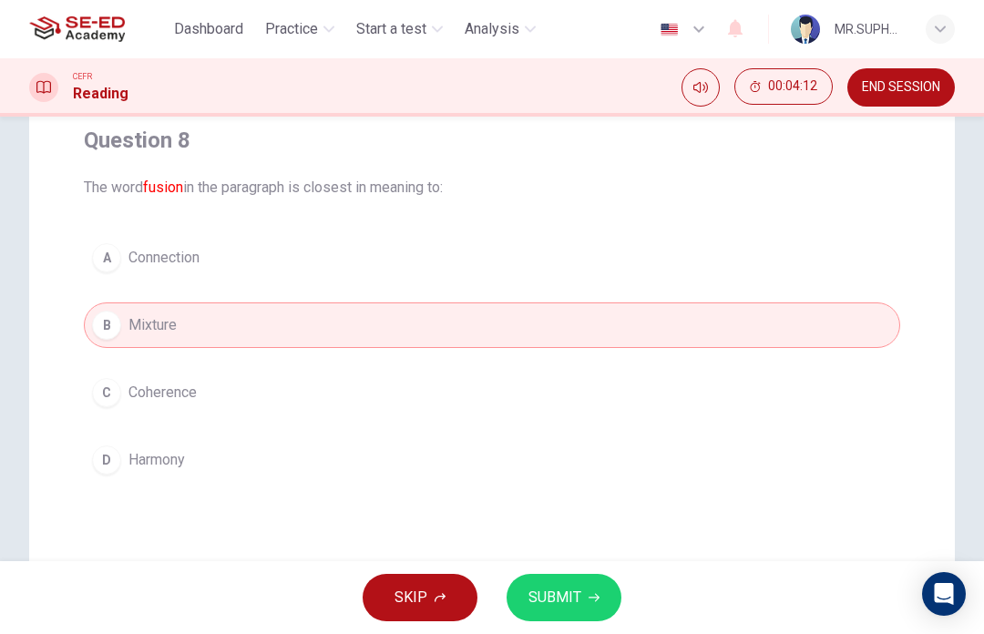
click at [886, 386] on button "C Coherence" at bounding box center [492, 393] width 816 height 46
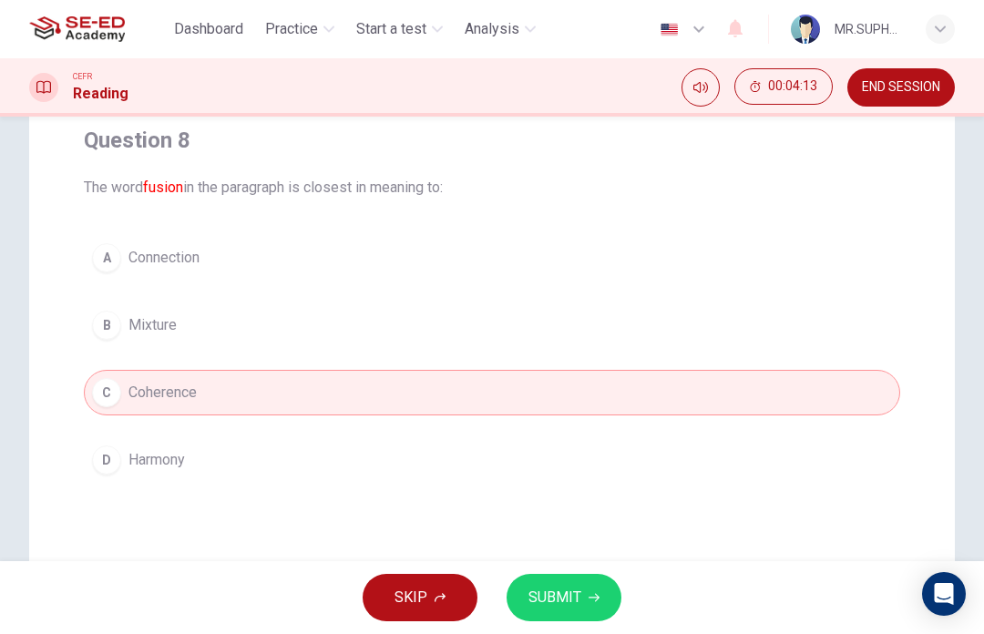
click at [884, 346] on button "B Mixture" at bounding box center [492, 326] width 816 height 46
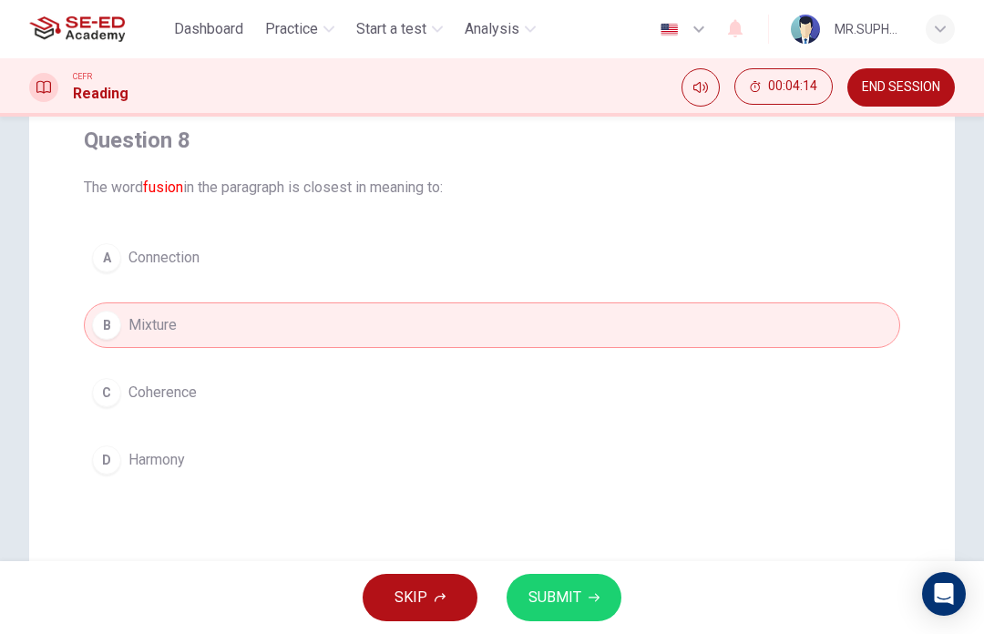
click at [686, 274] on button "A Connection" at bounding box center [492, 258] width 816 height 46
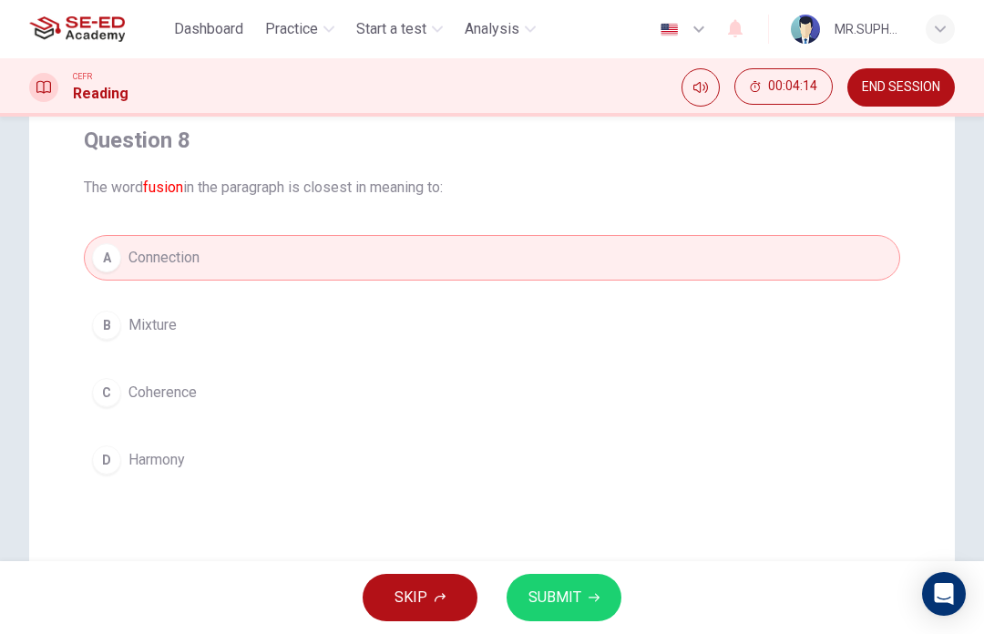
click at [564, 591] on span "SUBMIT" at bounding box center [555, 598] width 53 height 26
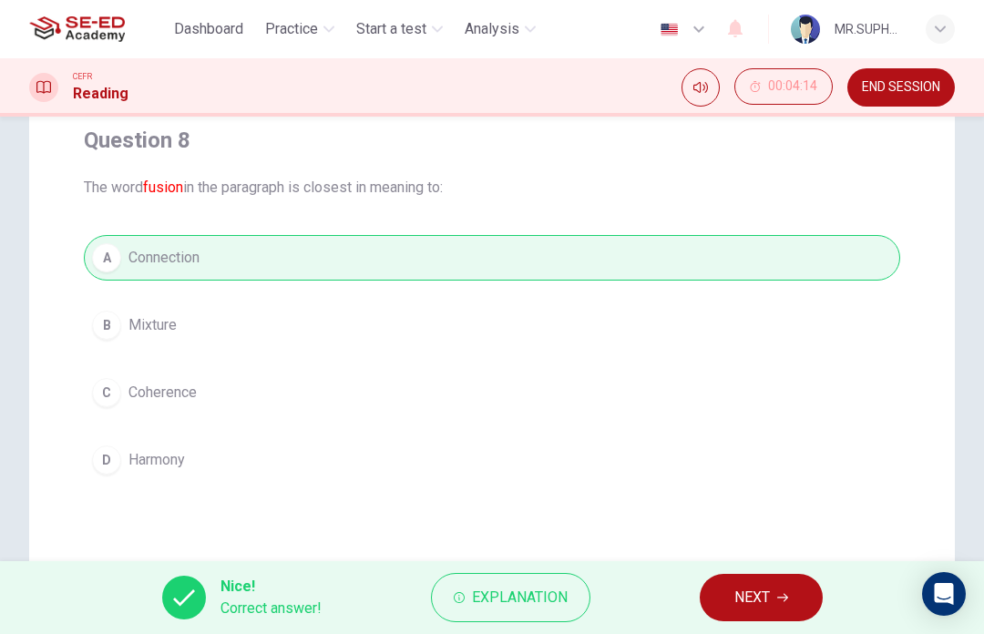
click at [759, 591] on span "NEXT" at bounding box center [752, 598] width 36 height 26
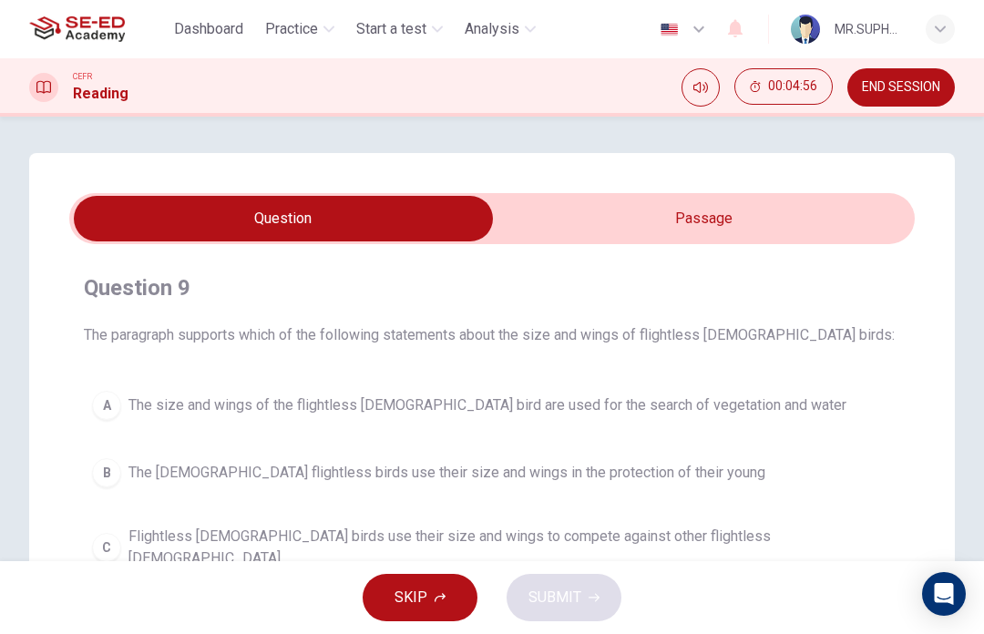
scroll to position [-1, 0]
click at [720, 209] on input "checkbox" at bounding box center [283, 219] width 1268 height 46
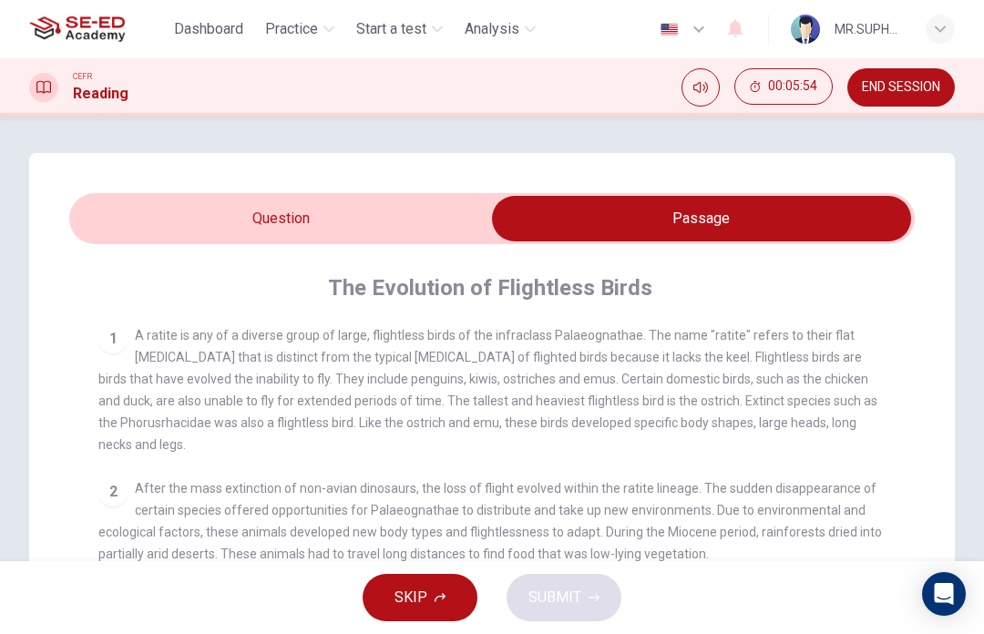
scroll to position [0, 0]
click at [438, 209] on input "checkbox" at bounding box center [701, 219] width 1268 height 46
checkbox input "false"
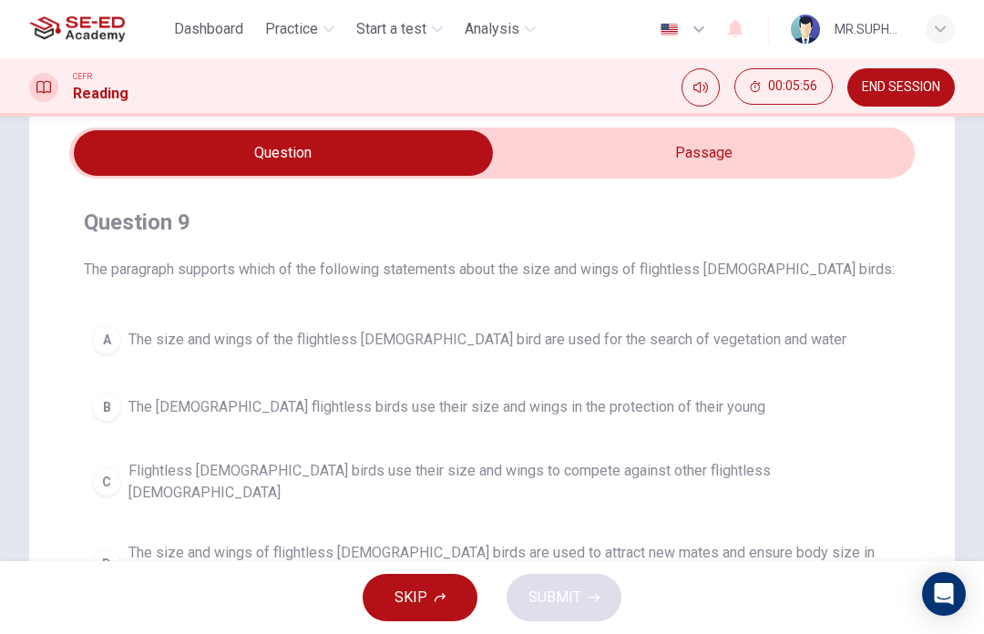
scroll to position [76, 0]
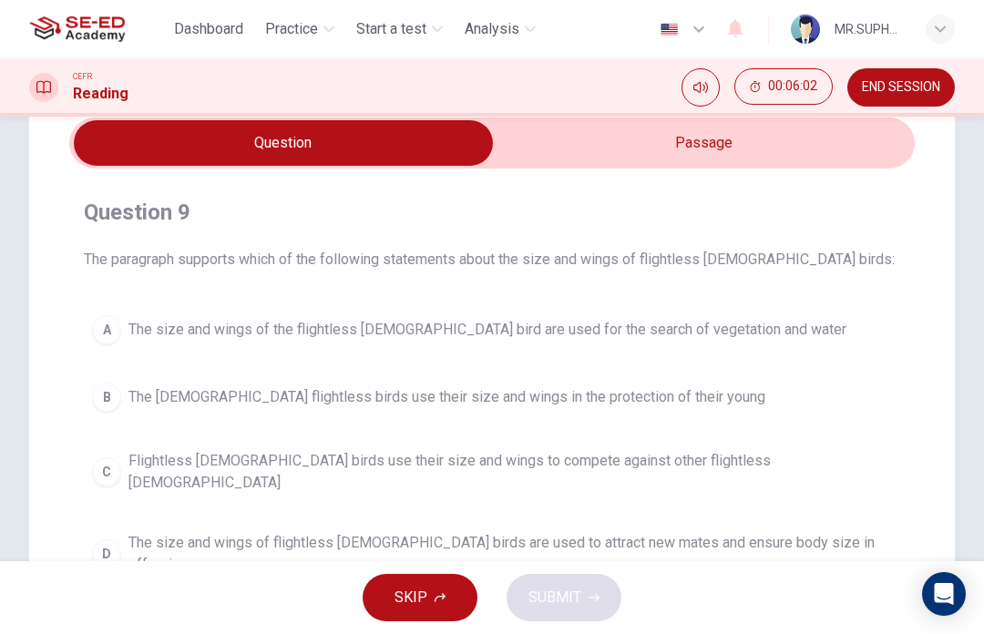
click at [934, 172] on div "Question 9 The paragraph supports which of the following statements about the s…" at bounding box center [492, 443] width 926 height 733
click at [723, 532] on span "The size and wings of flightless [DEMOGRAPHIC_DATA] birds are used to attract n…" at bounding box center [510, 554] width 764 height 44
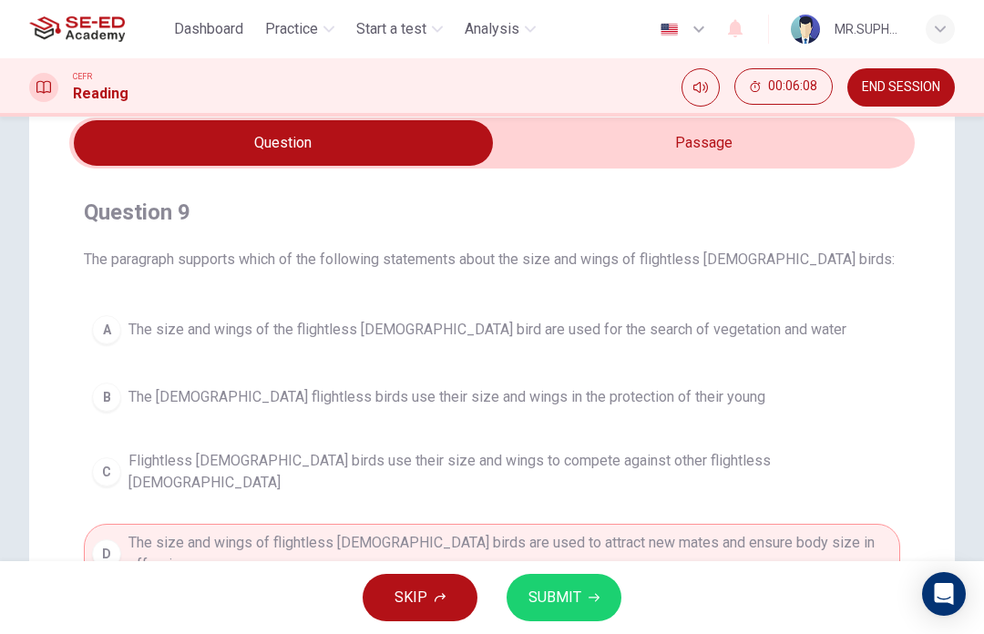
click at [546, 606] on span "SUBMIT" at bounding box center [555, 598] width 53 height 26
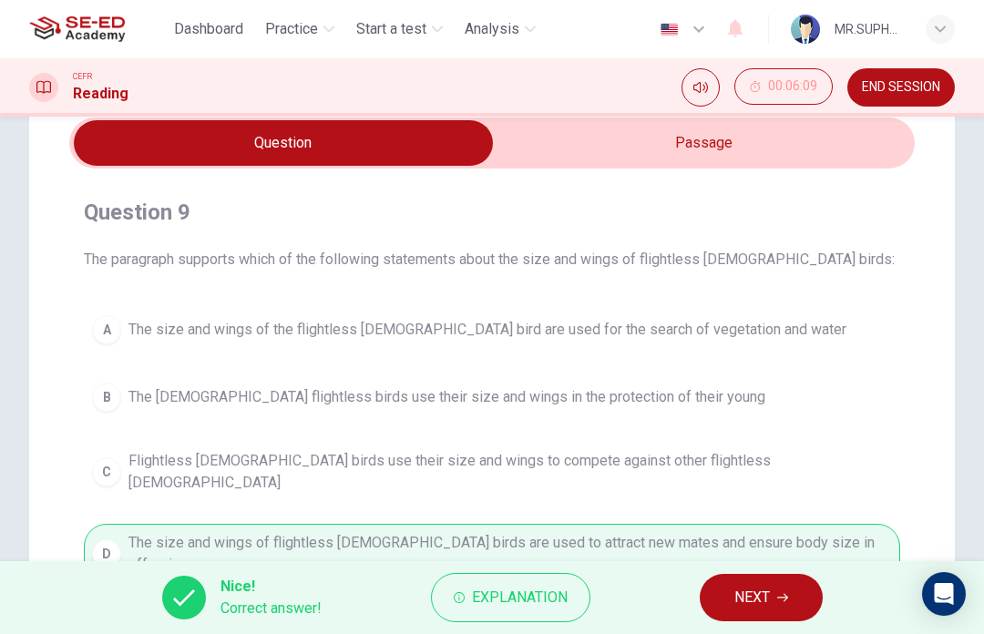
click at [788, 595] on icon "button" at bounding box center [782, 597] width 11 height 11
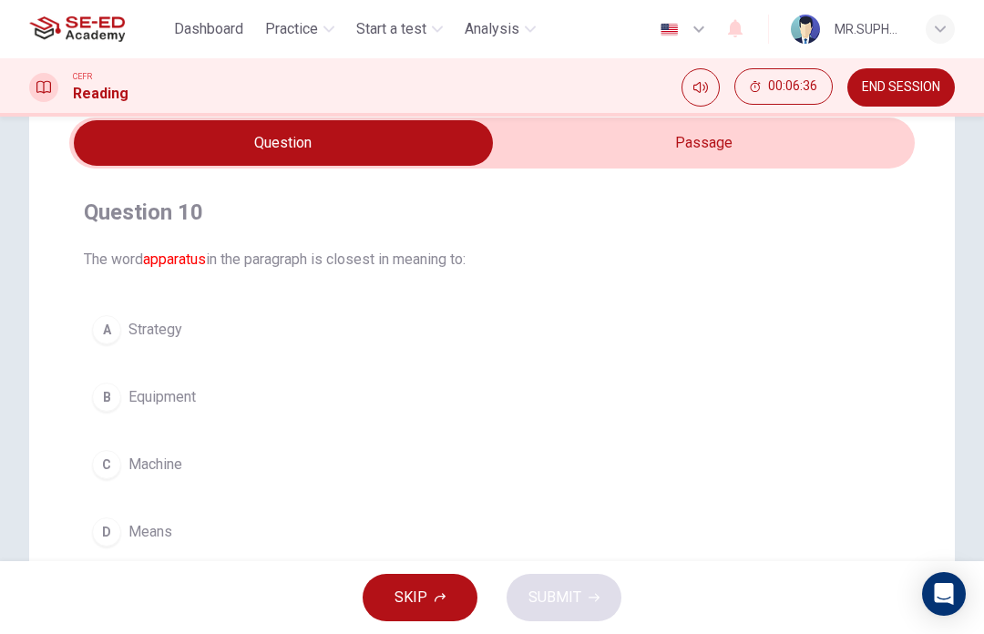
click at [213, 391] on button "B Equipment" at bounding box center [492, 398] width 816 height 46
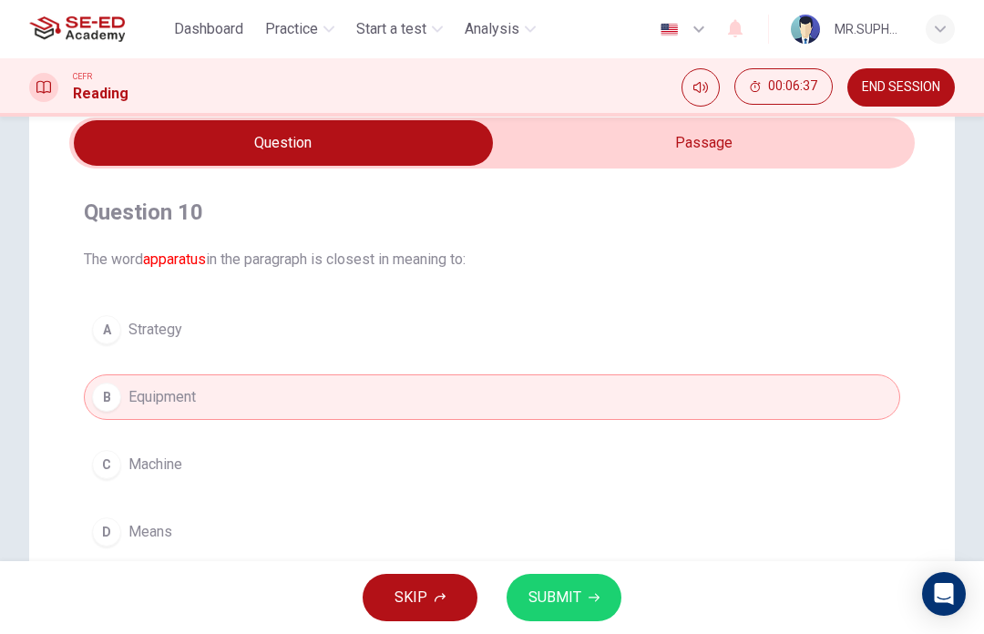
click at [572, 590] on span "SUBMIT" at bounding box center [555, 598] width 53 height 26
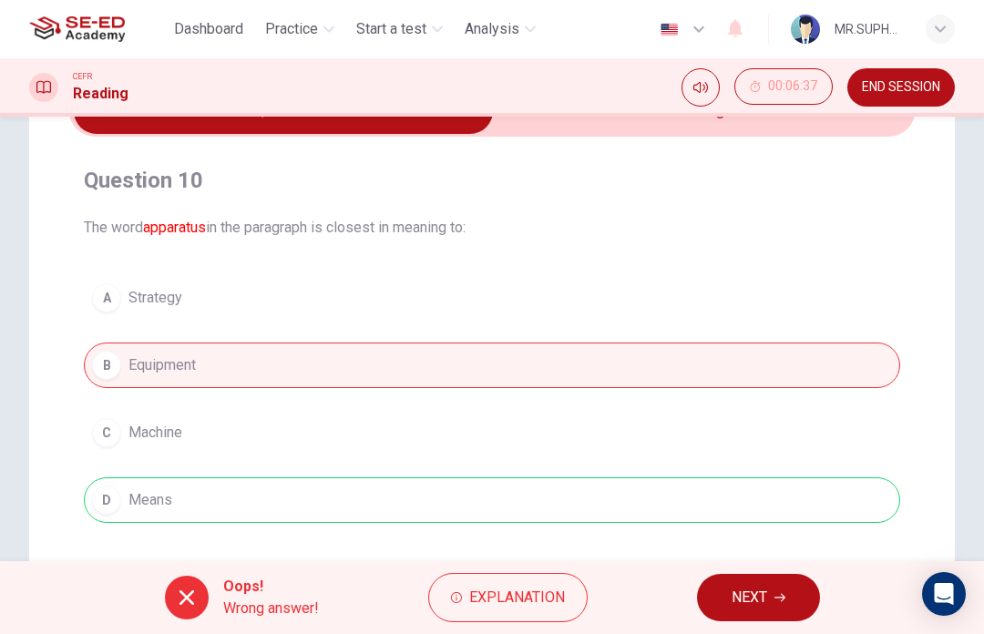
scroll to position [127, 0]
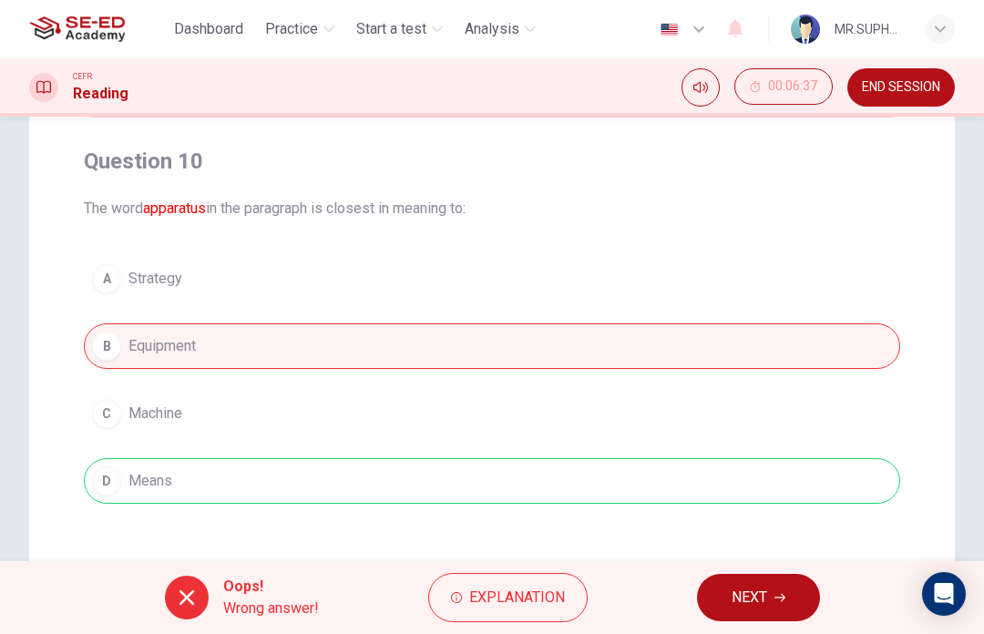
click at [744, 587] on span "NEXT" at bounding box center [750, 598] width 36 height 26
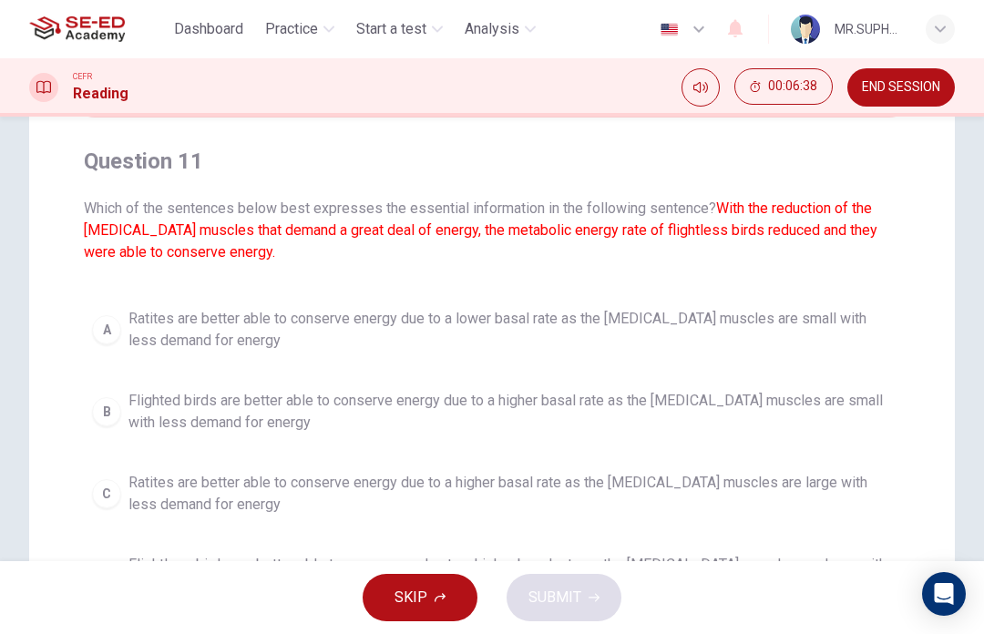
click at [900, 76] on button "END SESSION" at bounding box center [901, 87] width 108 height 38
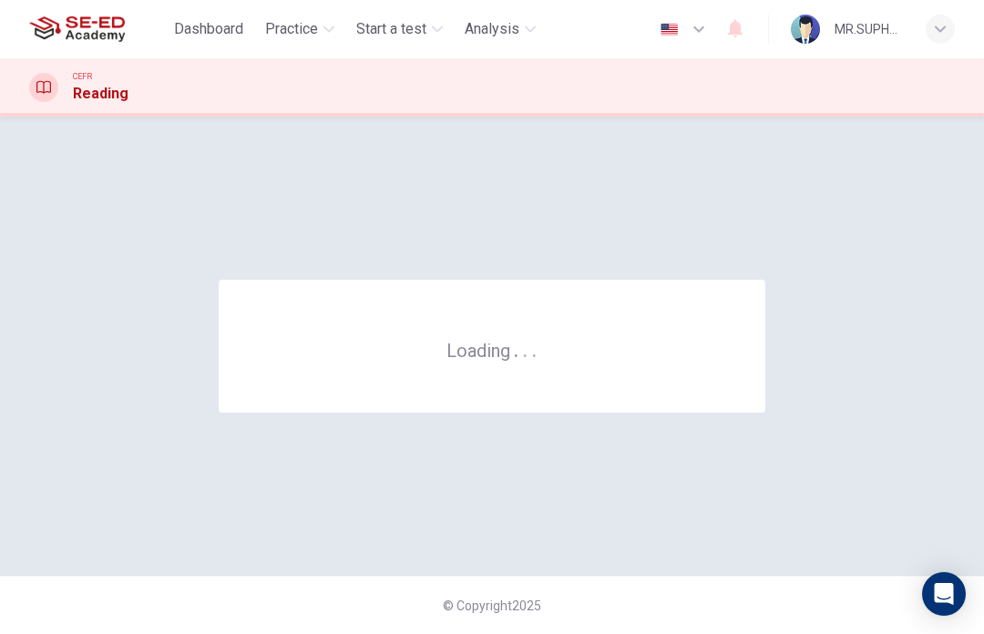
scroll to position [0, 0]
